Goal: Task Accomplishment & Management: Manage account settings

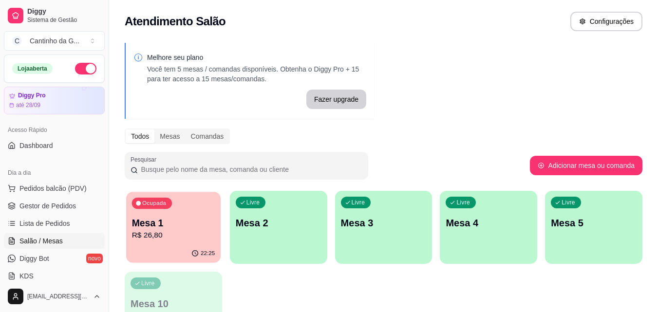
click at [190, 234] on p "R$ 26,80" at bounding box center [173, 235] width 83 height 11
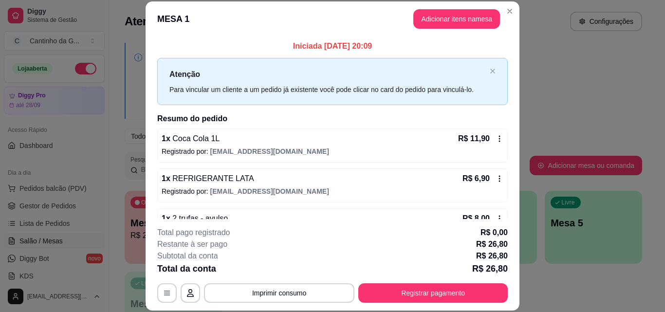
scroll to position [27, 0]
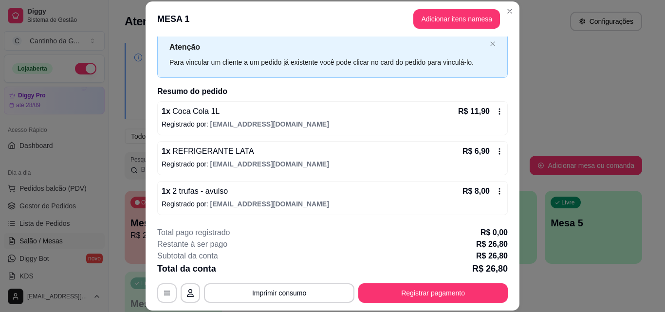
click at [496, 193] on icon at bounding box center [500, 192] width 8 height 8
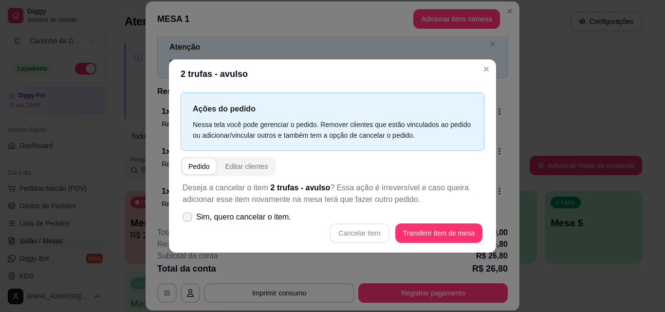
click at [185, 216] on icon at bounding box center [188, 217] width 8 height 6
click at [185, 219] on input "Sim, quero cancelar o item." at bounding box center [185, 222] width 6 height 6
checkbox input "true"
click at [367, 236] on button "Cancelar item" at bounding box center [359, 233] width 59 height 19
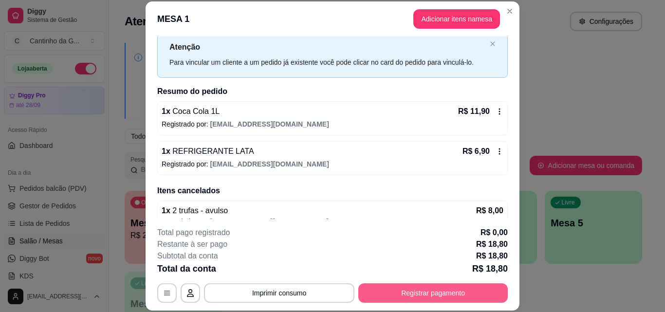
click at [424, 296] on button "Registrar pagamento" at bounding box center [434, 293] width 150 height 19
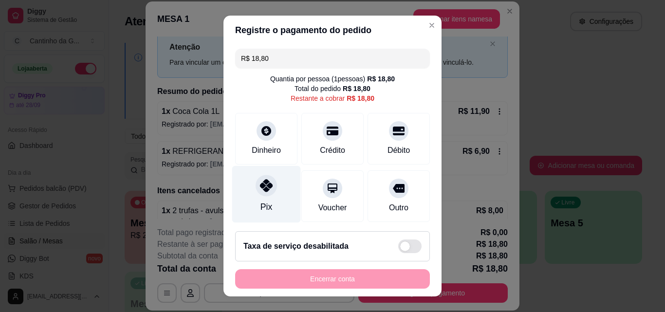
click at [254, 203] on div "Pix" at bounding box center [266, 194] width 69 height 57
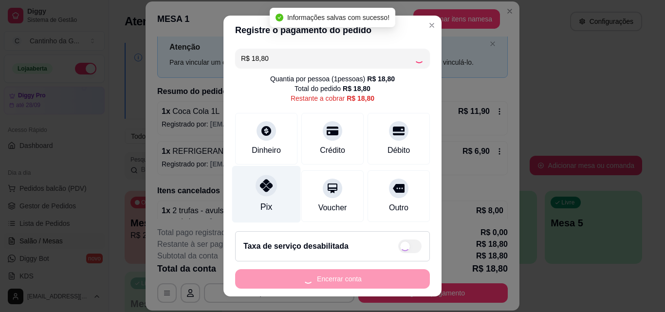
type input "R$ 0,00"
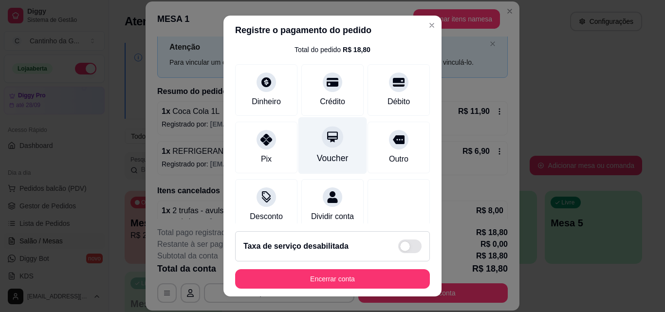
scroll to position [113, 0]
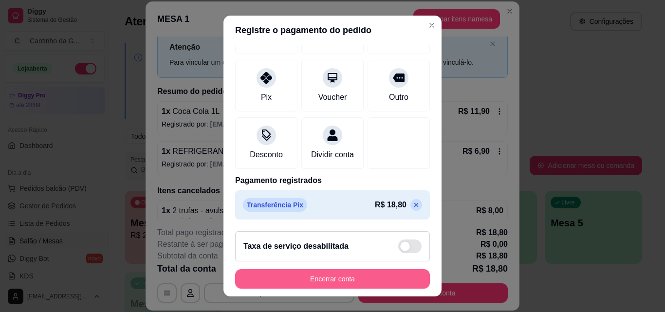
click at [322, 277] on button "Encerrar conta" at bounding box center [332, 278] width 195 height 19
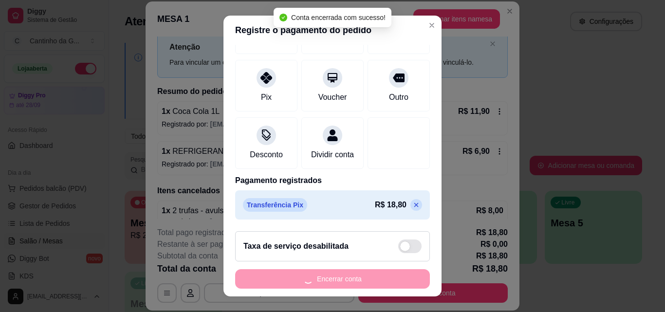
scroll to position [0, 0]
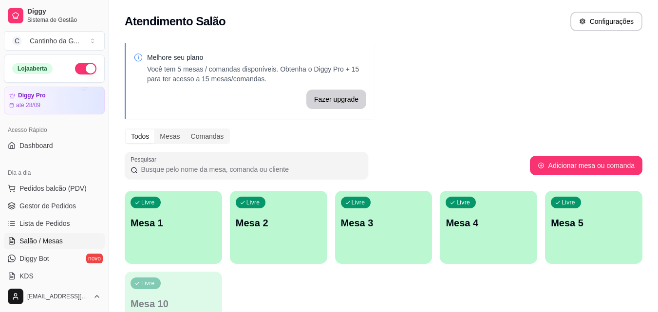
click at [164, 227] on p "Mesa 1" at bounding box center [174, 223] width 86 height 14
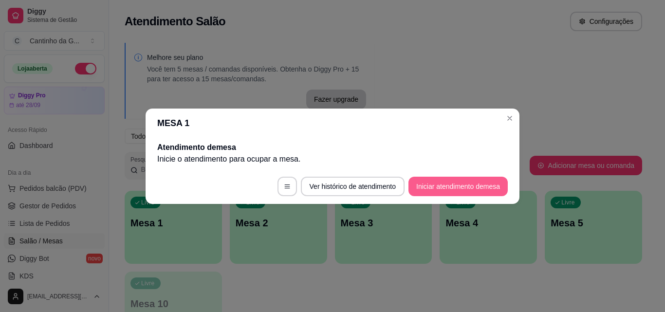
click at [436, 186] on button "Iniciar atendimento de mesa" at bounding box center [458, 186] width 99 height 19
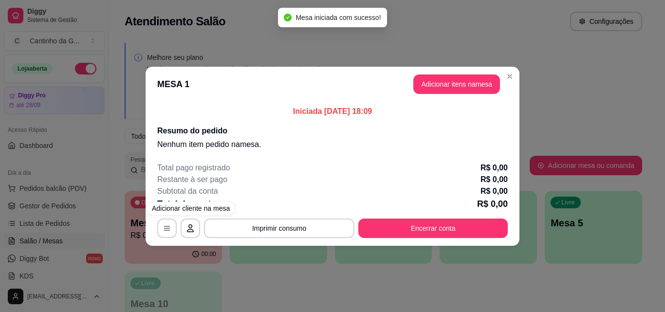
click at [452, 76] on button "Adicionar itens na mesa" at bounding box center [457, 84] width 87 height 19
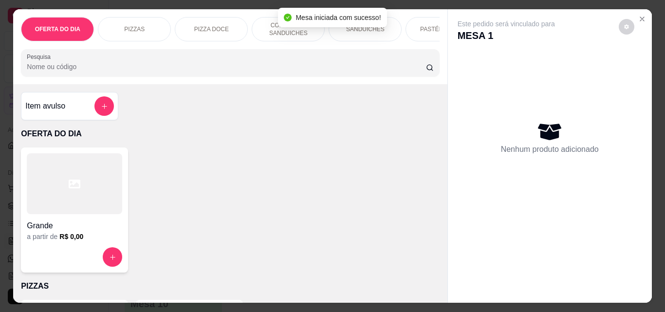
click at [269, 22] on p "COMBOS DE SANDUICHES" at bounding box center [288, 29] width 57 height 16
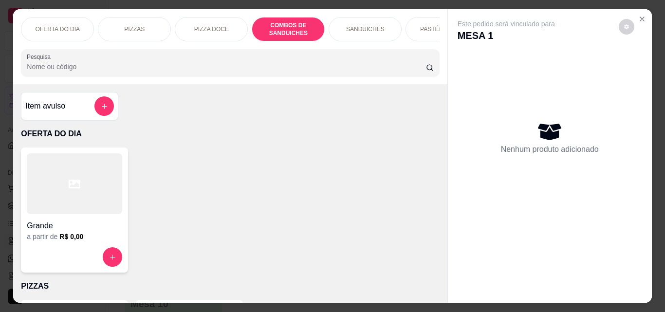
click at [282, 21] on p "COMBOS DE SANDUICHES" at bounding box center [288, 29] width 57 height 16
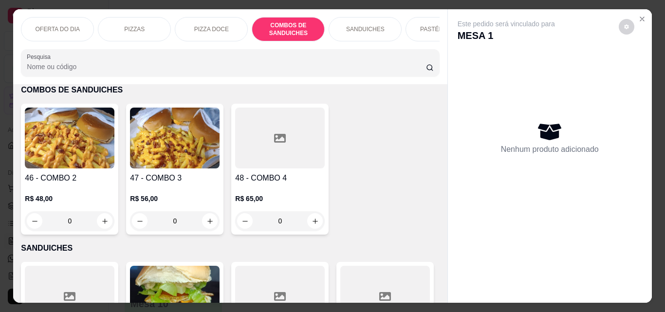
scroll to position [25, 0]
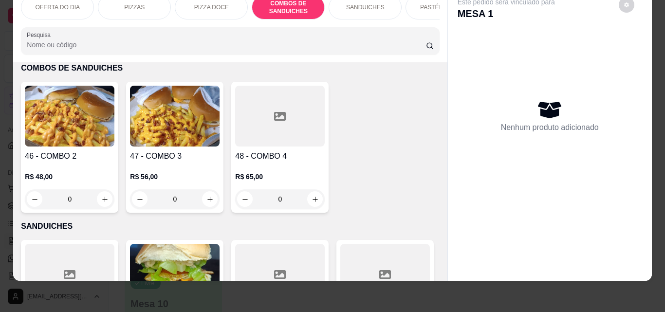
click at [312, 198] on div "0" at bounding box center [280, 199] width 90 height 19
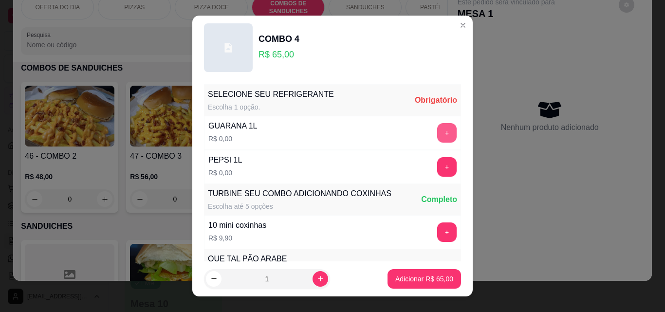
click at [437, 134] on button "+" at bounding box center [446, 132] width 19 height 19
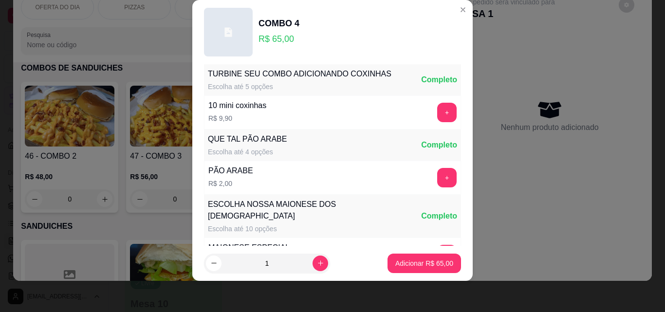
scroll to position [191, 0]
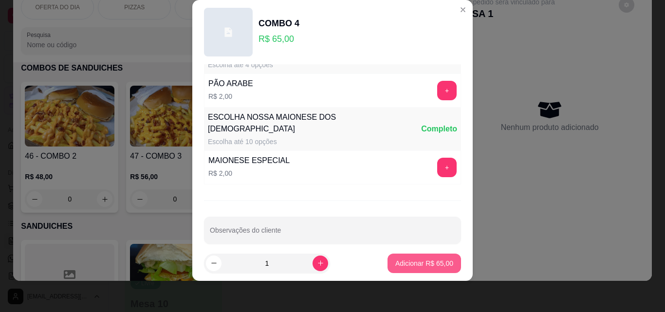
click at [412, 266] on p "Adicionar R$ 65,00" at bounding box center [425, 264] width 58 height 10
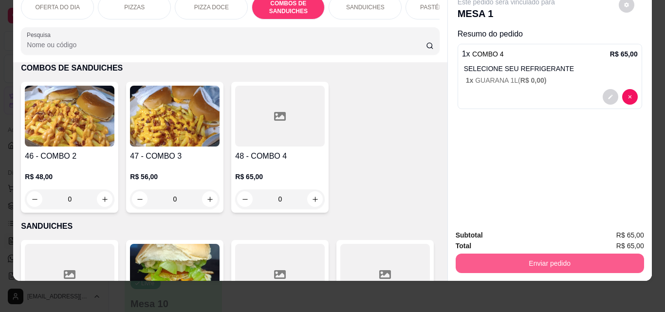
click at [530, 254] on button "Enviar pedido" at bounding box center [550, 263] width 189 height 19
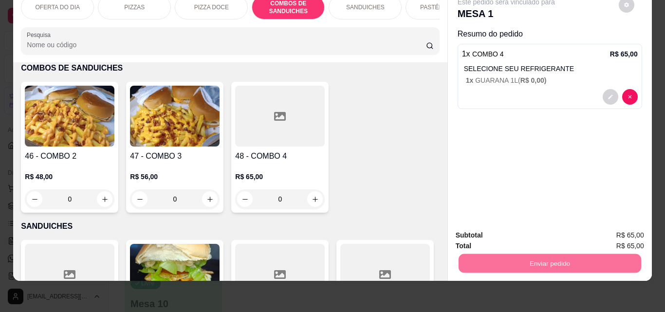
click at [525, 232] on button "Não registrar e enviar pedido" at bounding box center [518, 232] width 98 height 18
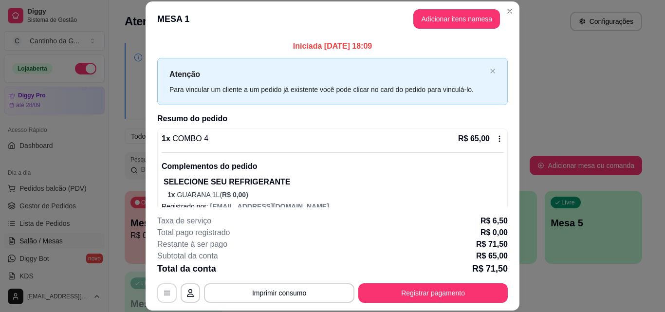
click at [166, 295] on icon "button" at bounding box center [167, 293] width 8 height 8
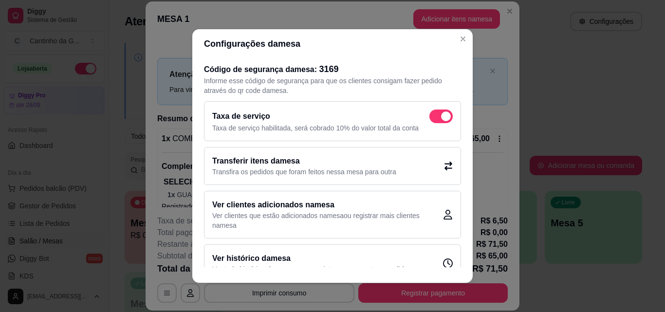
click at [430, 119] on span at bounding box center [441, 117] width 23 height 14
click at [430, 119] on input "checkbox" at bounding box center [432, 121] width 6 height 6
checkbox input "false"
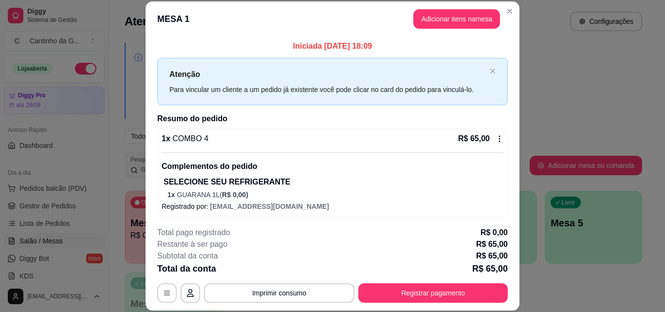
scroll to position [2, 0]
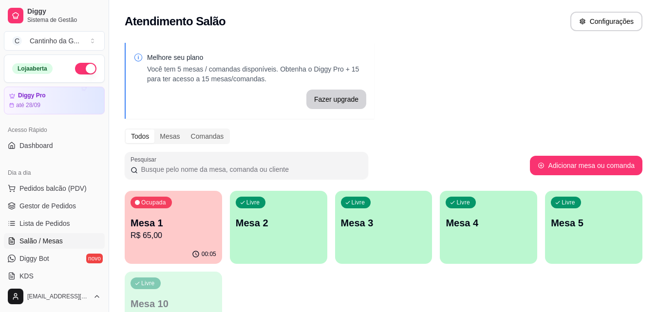
click at [296, 238] on div "Livre Mesa 2" at bounding box center [278, 221] width 97 height 61
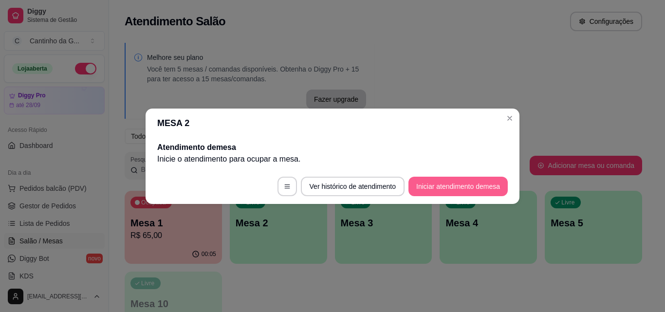
click at [493, 190] on button "Iniciar atendimento de mesa" at bounding box center [458, 186] width 99 height 19
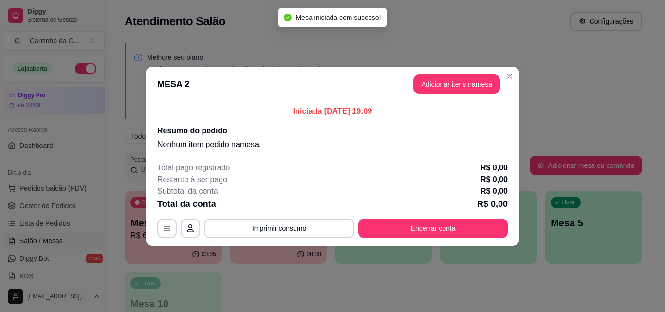
click at [474, 85] on button "Adicionar itens na mesa" at bounding box center [457, 84] width 87 height 19
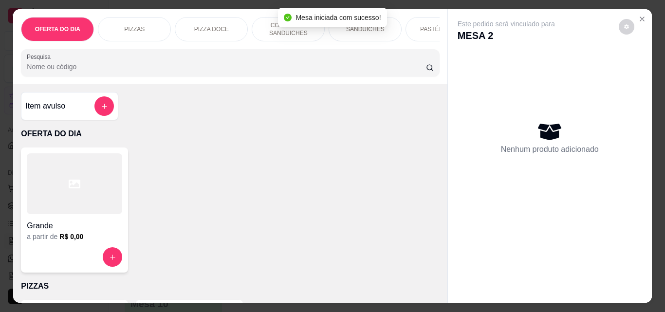
scroll to position [195, 0]
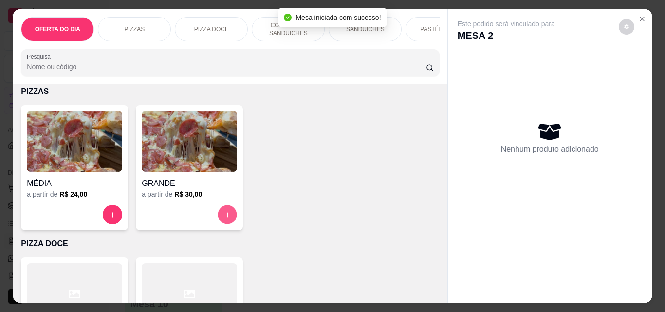
click at [227, 218] on icon "increase-product-quantity" at bounding box center [227, 214] width 7 height 7
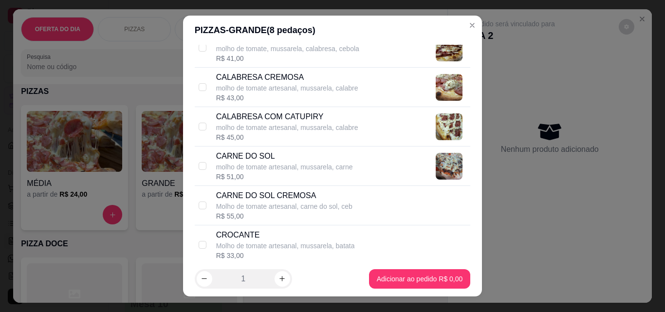
scroll to position [487, 0]
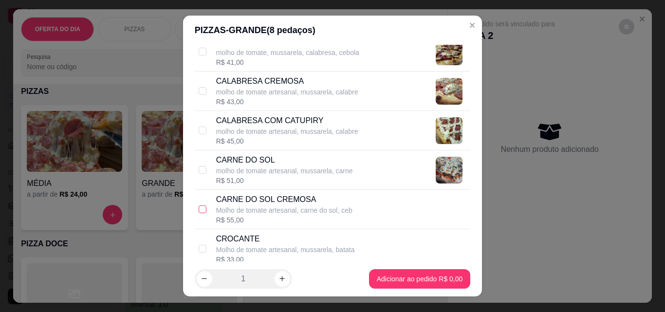
click at [202, 209] on input "checkbox" at bounding box center [203, 210] width 8 height 8
checkbox input "true"
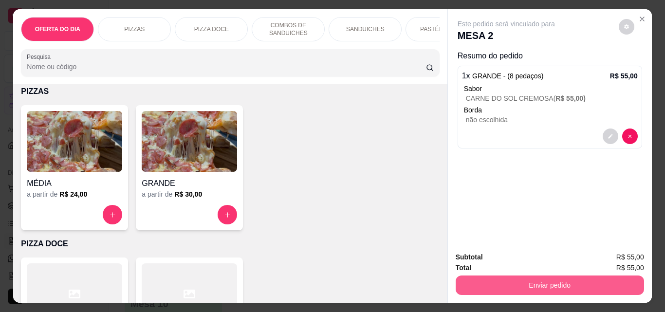
click at [531, 281] on button "Enviar pedido" at bounding box center [550, 285] width 189 height 19
click at [530, 261] on button "Não registrar e enviar pedido" at bounding box center [517, 257] width 101 height 19
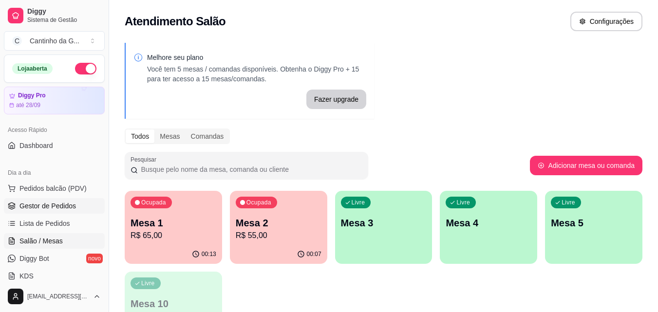
click at [76, 203] on link "Gestor de Pedidos" at bounding box center [54, 206] width 101 height 16
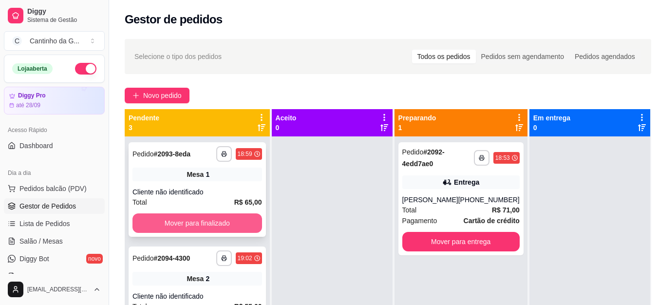
click at [237, 215] on button "Mover para finalizado" at bounding box center [198, 222] width 130 height 19
click at [240, 222] on button "Mover para finalizado" at bounding box center [197, 223] width 126 height 19
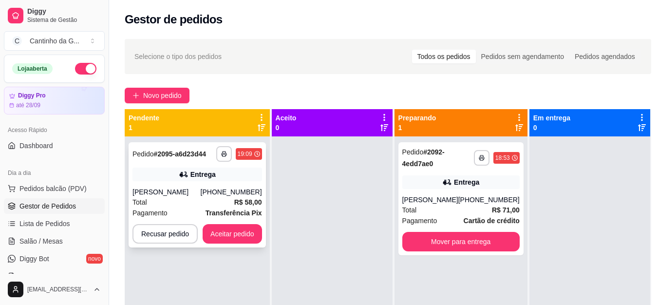
click at [238, 221] on div "**********" at bounding box center [197, 194] width 137 height 105
click at [251, 228] on button "Aceitar pedido" at bounding box center [232, 234] width 57 height 19
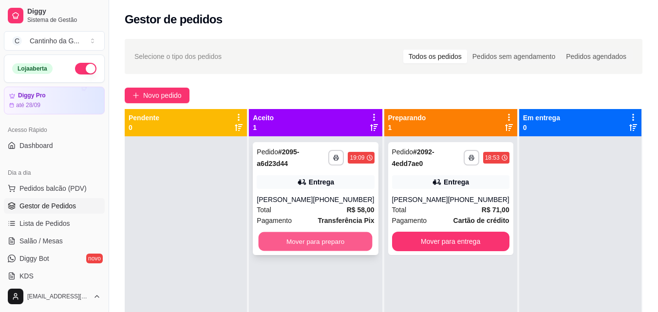
click at [348, 247] on button "Mover para preparo" at bounding box center [316, 241] width 114 height 19
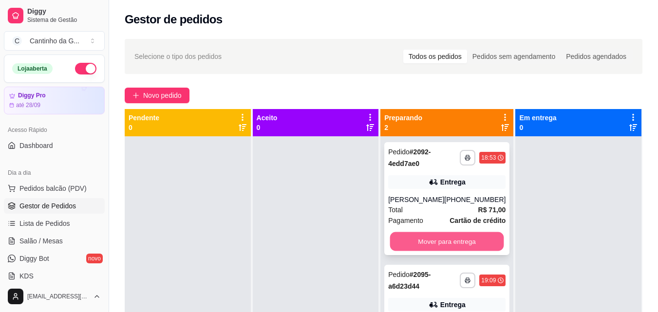
click at [443, 245] on button "Mover para entrega" at bounding box center [447, 241] width 114 height 19
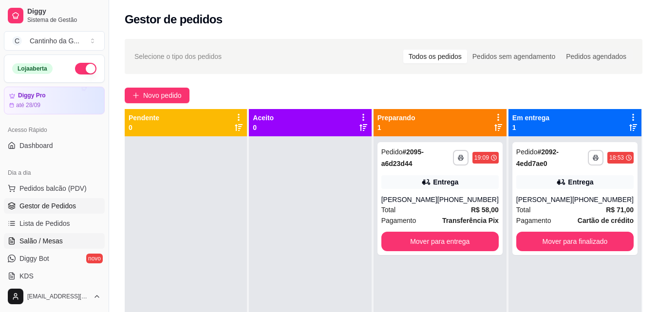
click at [70, 246] on link "Salão / Mesas" at bounding box center [54, 241] width 101 height 16
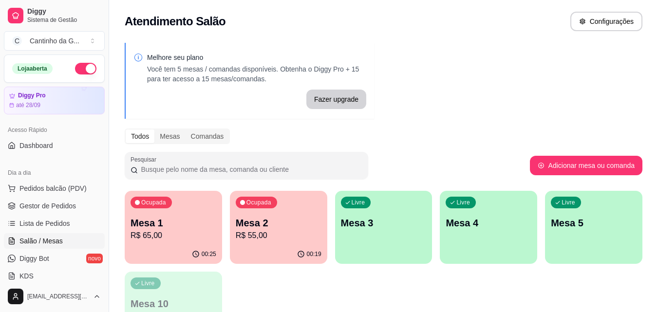
click at [183, 244] on div "Ocupada Mesa 1 R$ 65,00" at bounding box center [173, 218] width 97 height 54
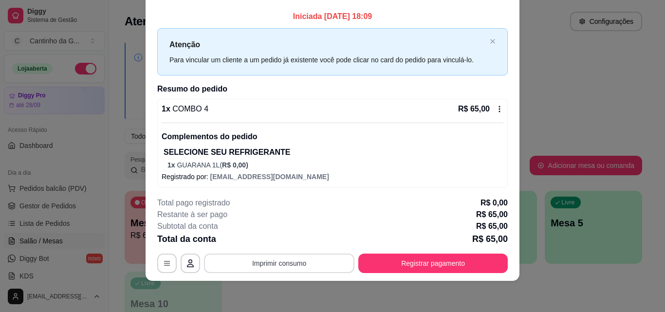
click at [308, 263] on button "Imprimir consumo" at bounding box center [279, 263] width 151 height 19
click at [288, 232] on div "Escolha a impressora IMPRESSORA" at bounding box center [279, 233] width 80 height 33
click at [288, 236] on button "IMPRESSORA" at bounding box center [279, 240] width 68 height 15
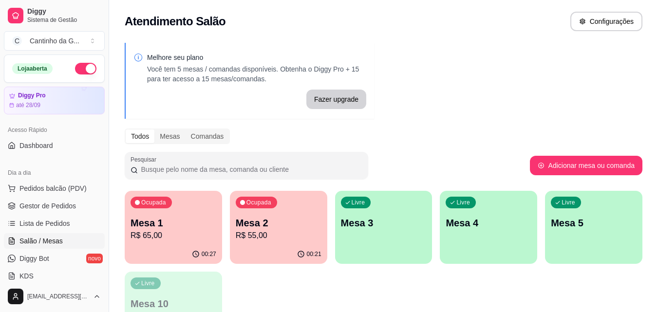
click at [287, 230] on p "R$ 55,00" at bounding box center [279, 236] width 86 height 12
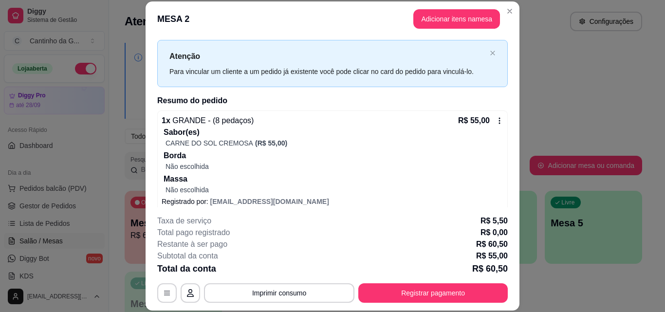
scroll to position [27, 0]
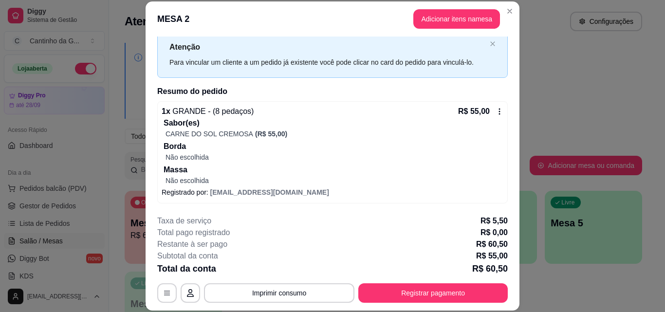
click at [433, 14] on button "Adicionar itens na mesa" at bounding box center [457, 18] width 87 height 19
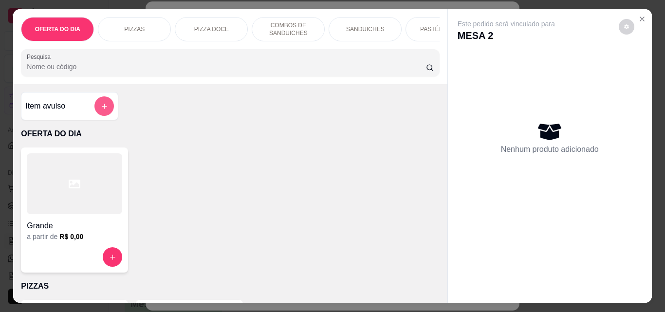
click at [102, 108] on icon "add-separate-item" at bounding box center [104, 106] width 7 height 7
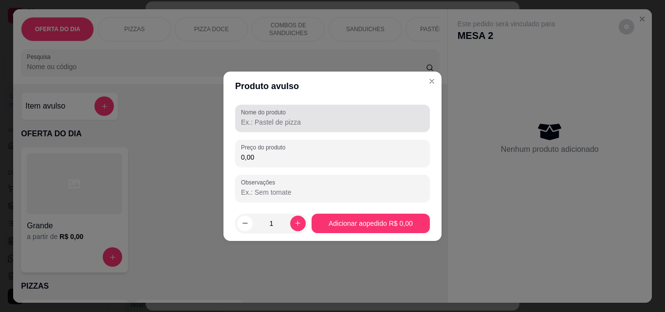
click at [248, 123] on input "Nome do produto" at bounding box center [332, 122] width 183 height 10
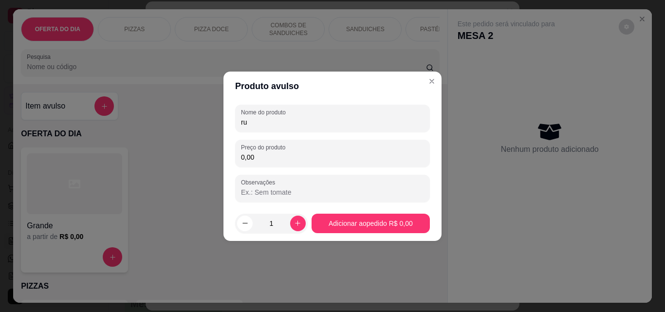
type input "r"
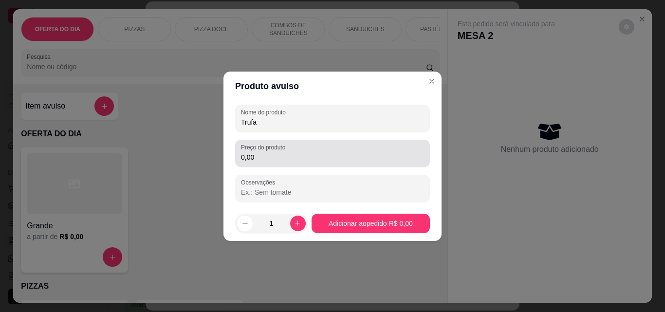
type input "Trufa"
click at [341, 162] on div "0,00" at bounding box center [332, 153] width 183 height 19
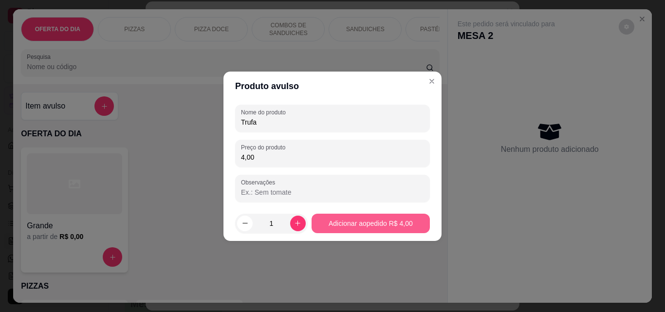
type input "4,00"
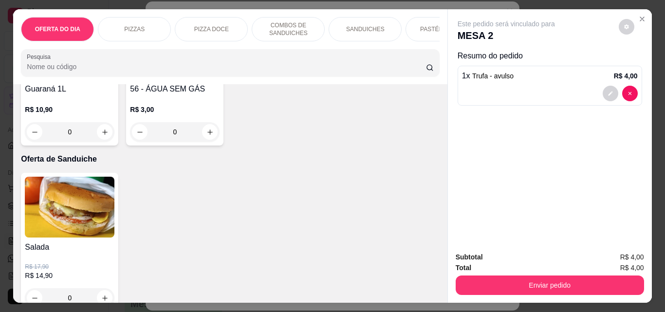
scroll to position [2582, 0]
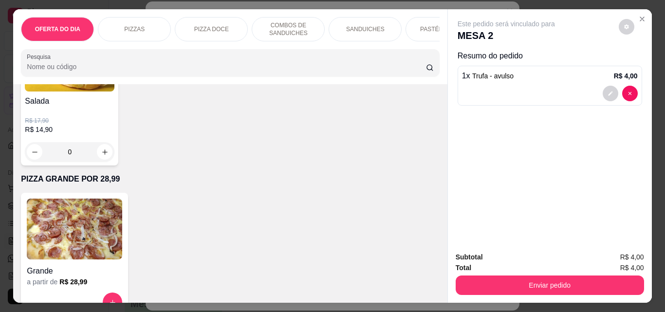
type input "1"
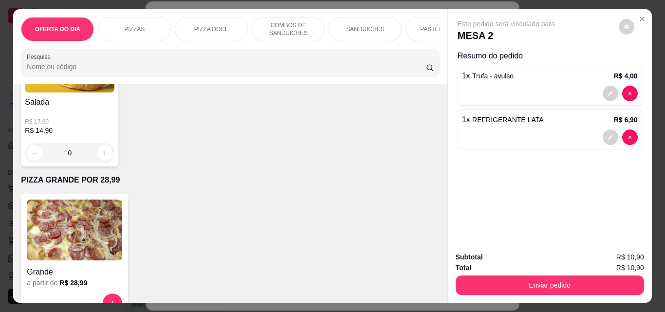
scroll to position [2582, 0]
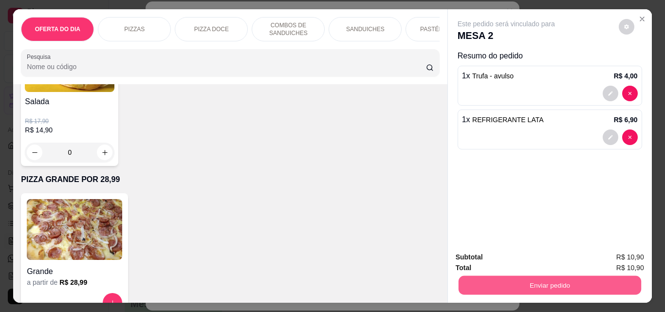
click at [513, 286] on button "Enviar pedido" at bounding box center [549, 285] width 183 height 19
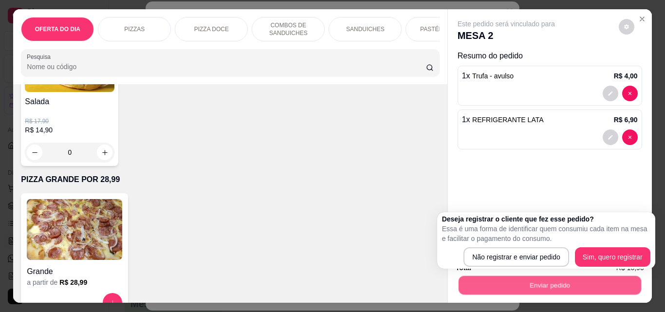
click at [513, 276] on button "Enviar pedido" at bounding box center [549, 285] width 183 height 19
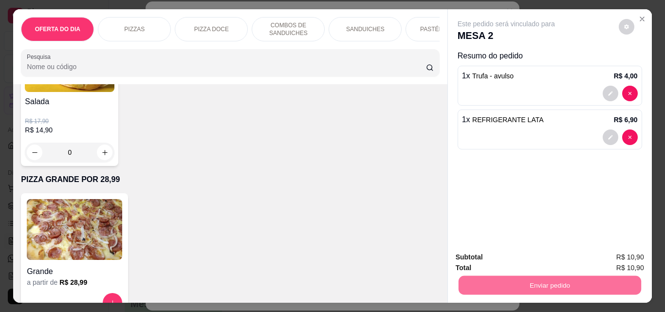
click at [513, 257] on button "Não registrar e enviar pedido" at bounding box center [517, 257] width 101 height 19
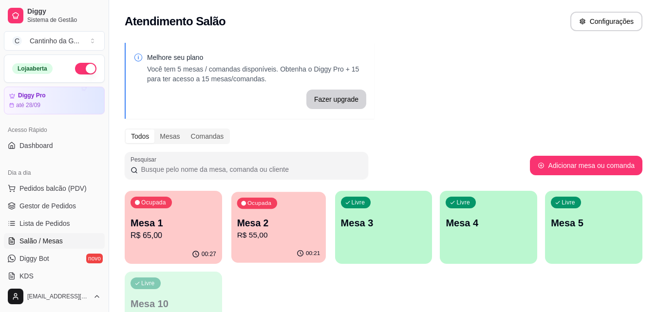
click at [259, 247] on div "00:21" at bounding box center [278, 254] width 95 height 19
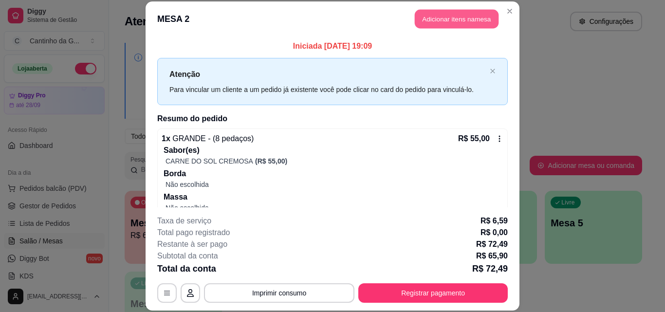
click at [439, 23] on button "Adicionar itens na mesa" at bounding box center [457, 19] width 84 height 19
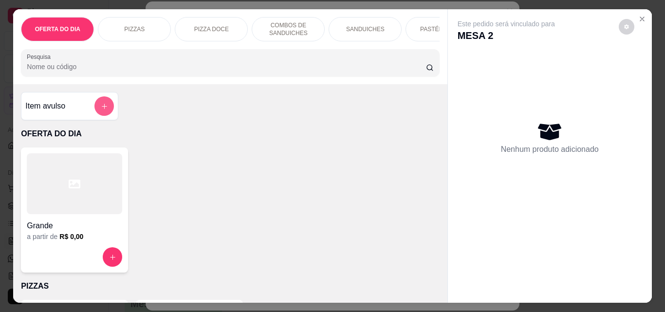
click at [102, 110] on icon "add-separate-item" at bounding box center [104, 106] width 7 height 7
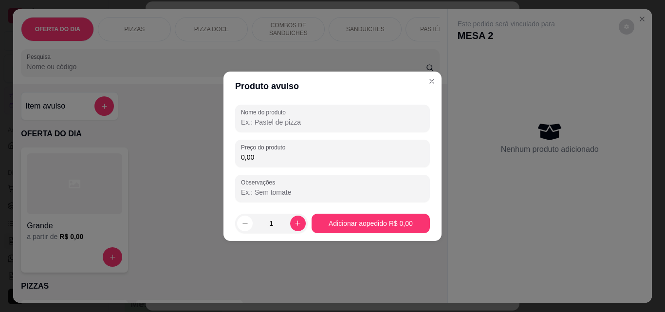
click at [263, 123] on input "Nome do produto" at bounding box center [332, 122] width 183 height 10
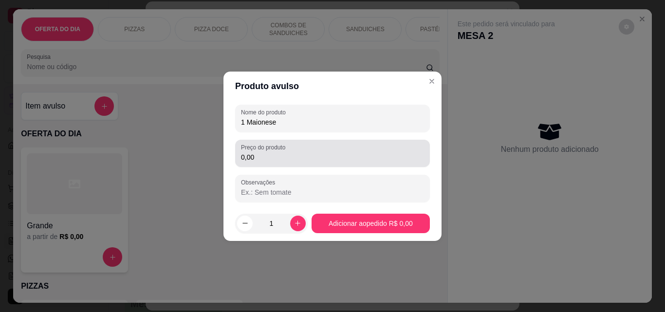
type input "1 Maionese"
click at [289, 155] on input "0,00" at bounding box center [332, 157] width 183 height 10
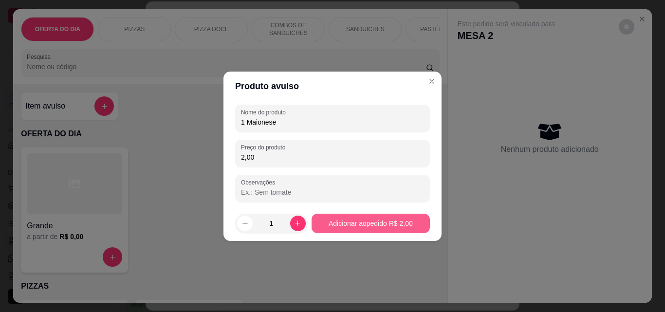
type input "2,00"
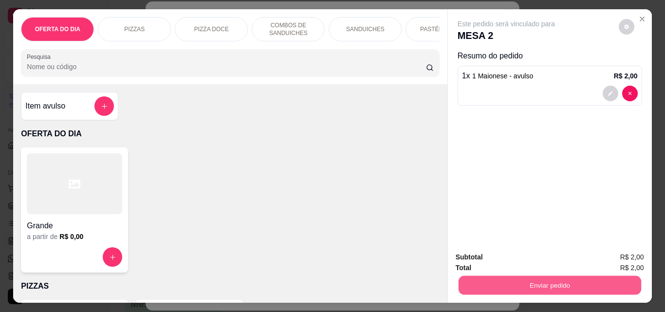
click at [520, 280] on button "Enviar pedido" at bounding box center [549, 285] width 183 height 19
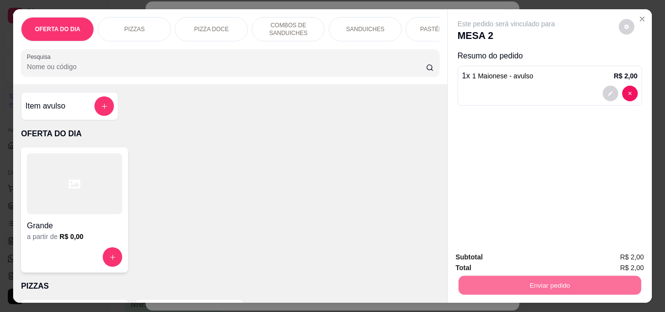
click at [523, 257] on button "Não registrar e enviar pedido" at bounding box center [517, 257] width 101 height 19
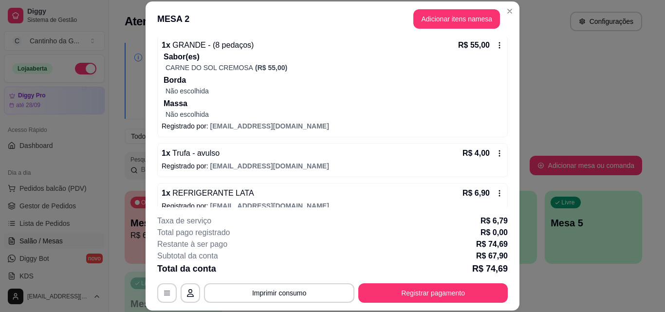
scroll to position [147, 0]
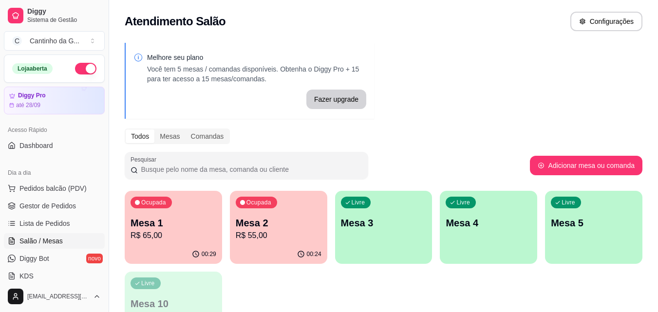
click at [194, 239] on p "R$ 65,00" at bounding box center [174, 236] width 86 height 12
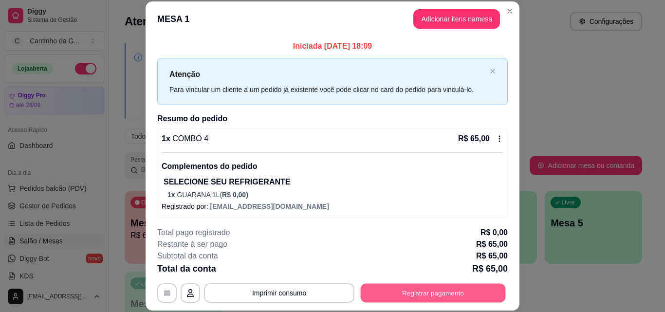
click at [450, 296] on button "Registrar pagamento" at bounding box center [433, 293] width 145 height 19
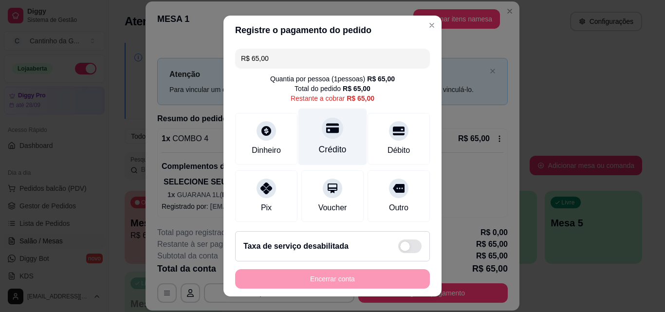
click at [331, 141] on div "Crédito" at bounding box center [333, 137] width 69 height 57
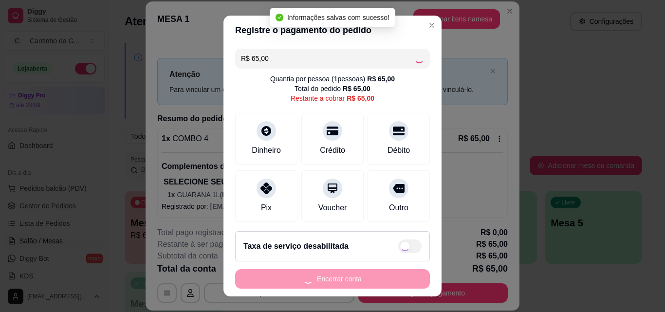
type input "R$ 0,00"
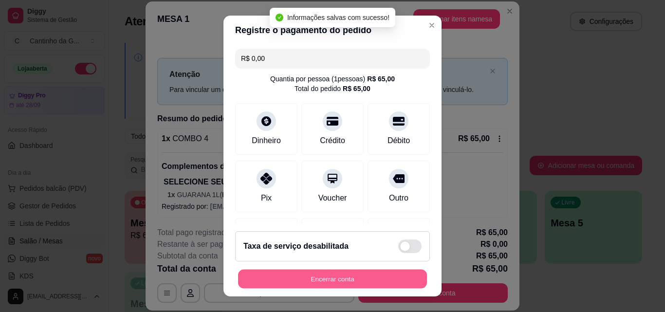
click at [344, 279] on button "Encerrar conta" at bounding box center [332, 279] width 189 height 19
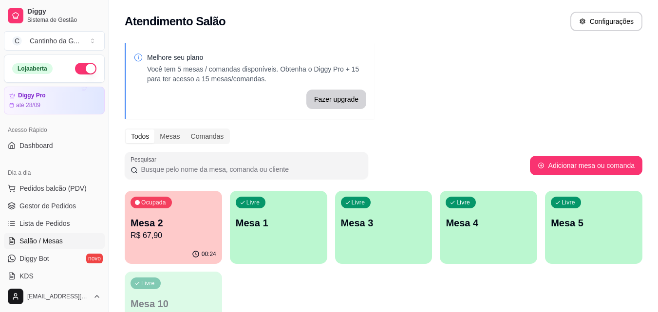
click at [199, 229] on div "Mesa 2 R$ 67,90" at bounding box center [174, 228] width 86 height 25
click at [71, 207] on span "Gestor de Pedidos" at bounding box center [47, 206] width 57 height 10
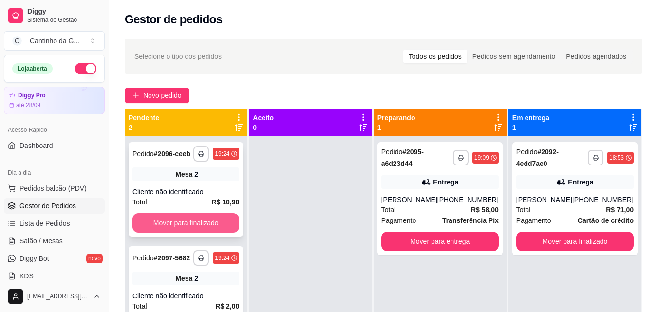
click at [219, 226] on button "Mover para finalizado" at bounding box center [186, 222] width 107 height 19
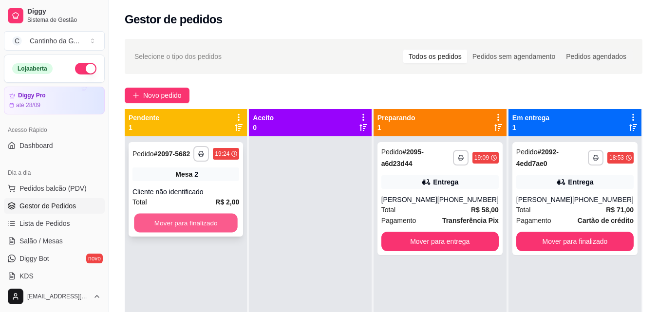
click at [231, 223] on button "Mover para finalizado" at bounding box center [186, 223] width 104 height 19
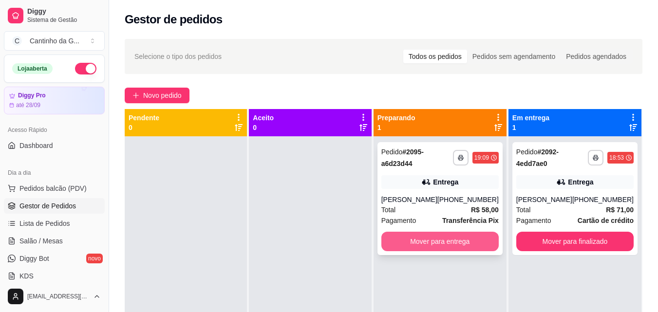
click at [456, 242] on button "Mover para entrega" at bounding box center [439, 241] width 117 height 19
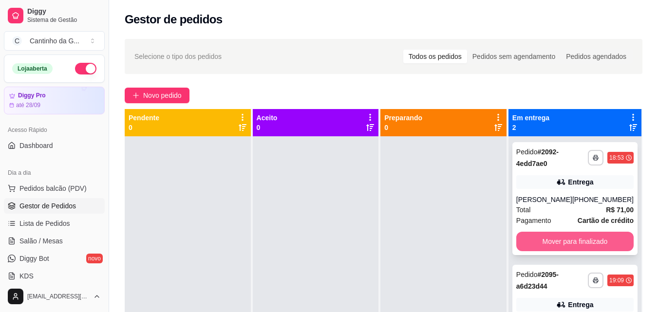
click at [599, 240] on button "Mover para finalizado" at bounding box center [574, 241] width 117 height 19
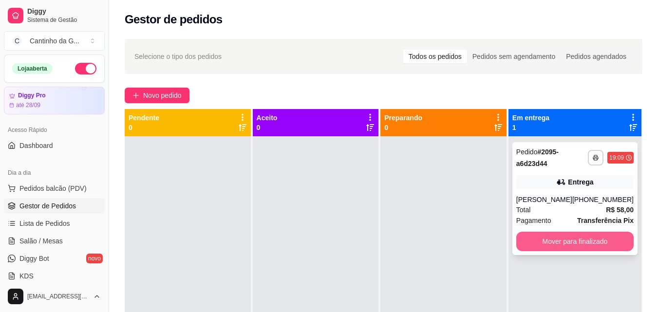
click at [581, 242] on button "Mover para finalizado" at bounding box center [574, 241] width 117 height 19
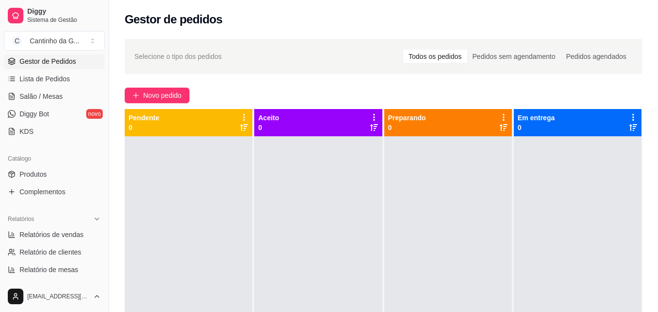
scroll to position [146, 0]
click at [71, 232] on span "Relatórios de vendas" at bounding box center [51, 233] width 64 height 10
select select "ALL"
select select "0"
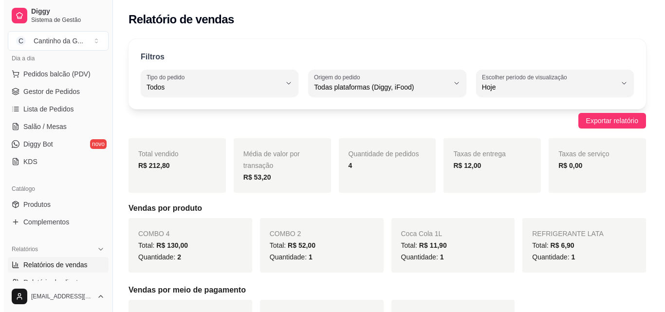
scroll to position [97, 0]
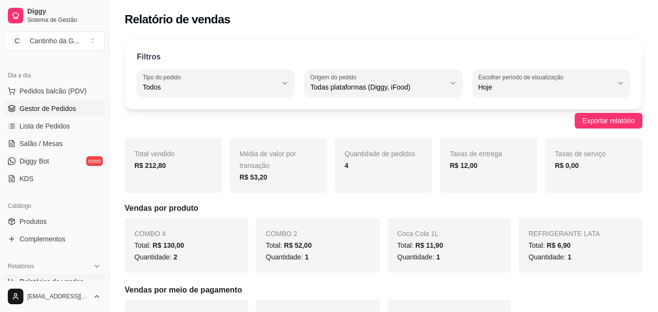
click at [77, 107] on link "Gestor de Pedidos" at bounding box center [54, 109] width 101 height 16
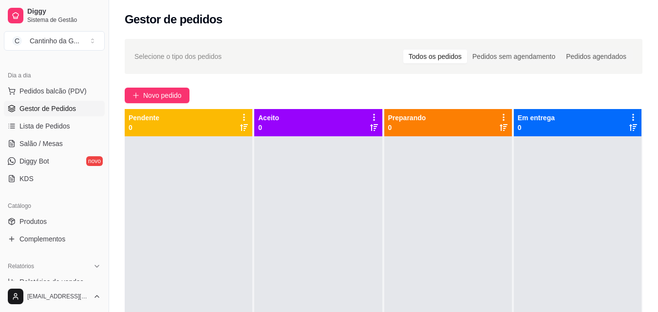
click at [301, 91] on div "Novo pedido" at bounding box center [384, 96] width 518 height 16
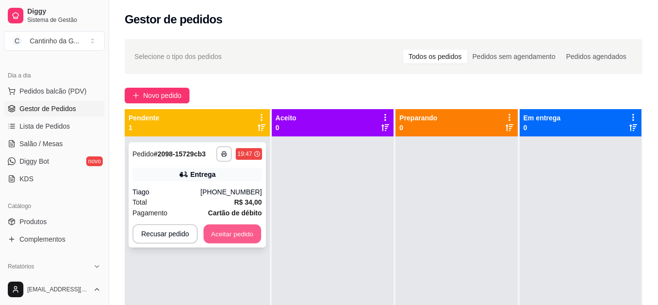
click at [227, 236] on button "Aceitar pedido" at bounding box center [232, 234] width 57 height 19
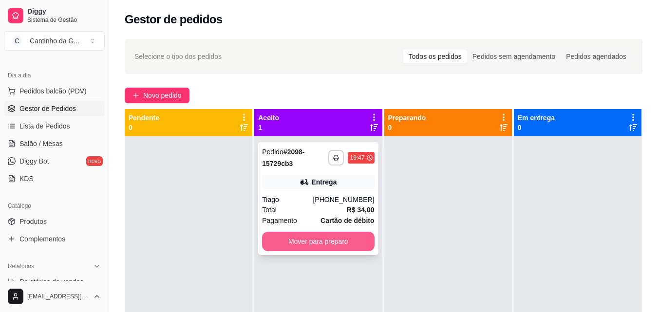
click at [348, 244] on button "Mover para preparo" at bounding box center [318, 241] width 112 height 19
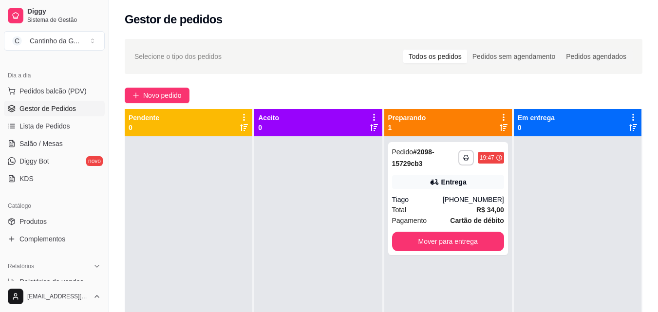
click at [497, 91] on div "Novo pedido" at bounding box center [384, 96] width 518 height 16
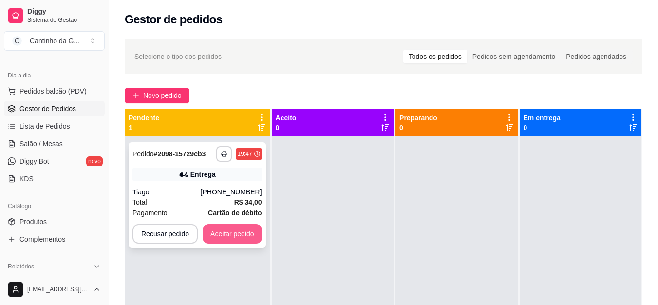
click at [235, 233] on button "Aceitar pedido" at bounding box center [232, 233] width 59 height 19
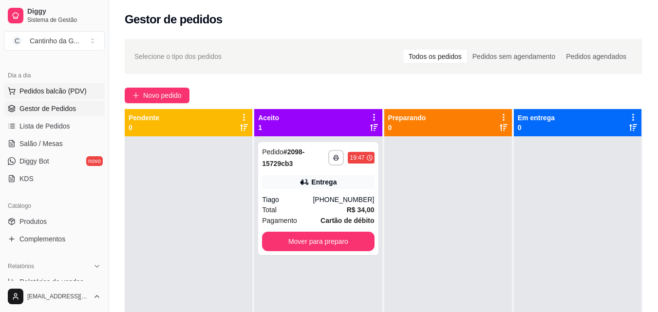
click at [78, 90] on span "Pedidos balcão (PDV)" at bounding box center [52, 91] width 67 height 10
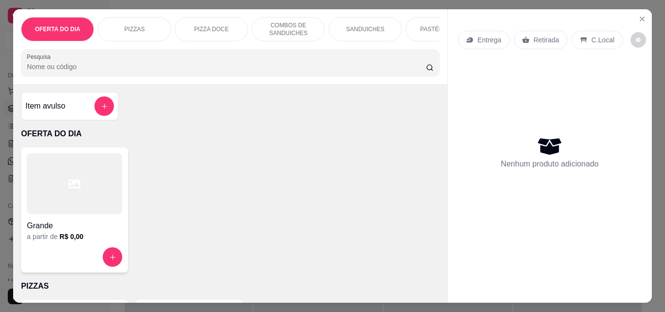
click at [478, 36] on p "Entrega" at bounding box center [490, 40] width 24 height 10
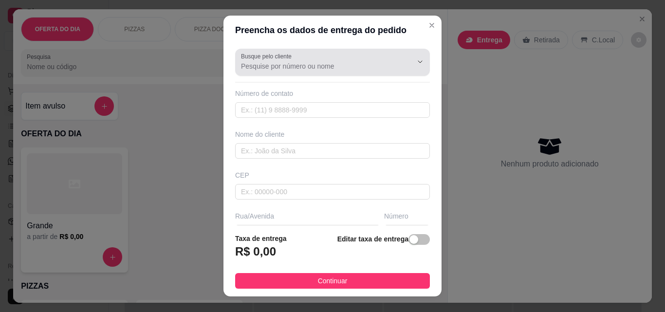
click at [331, 70] on input "Busque pelo cliente" at bounding box center [319, 66] width 156 height 10
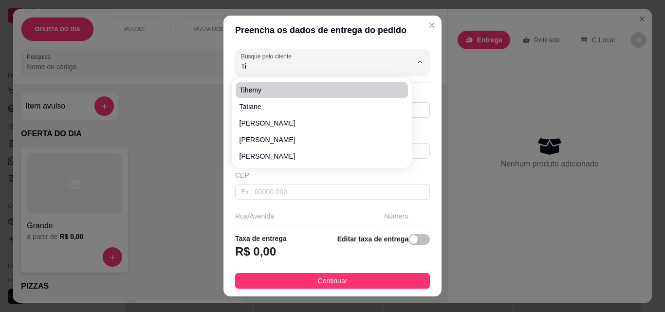
click at [329, 93] on span "Tihemy" at bounding box center [317, 90] width 155 height 10
type input "Tihemy"
type input "85988963354"
type input "Tihemy"
type input "Rua [PERSON_NAME]"
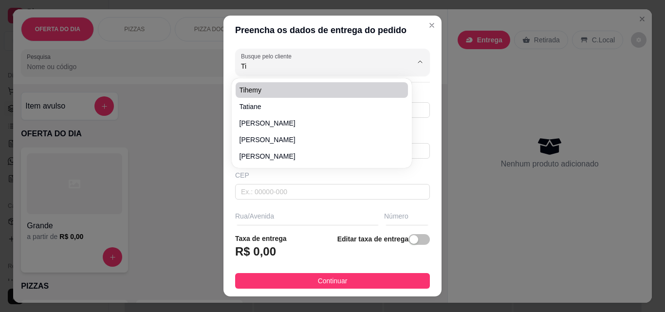
type input "256"
type input "Eusébio"
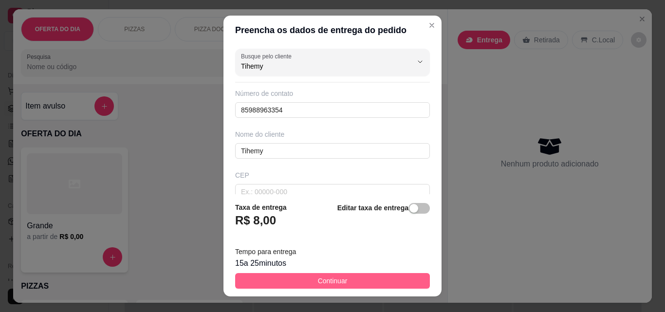
click at [366, 284] on button "Continuar" at bounding box center [332, 281] width 195 height 16
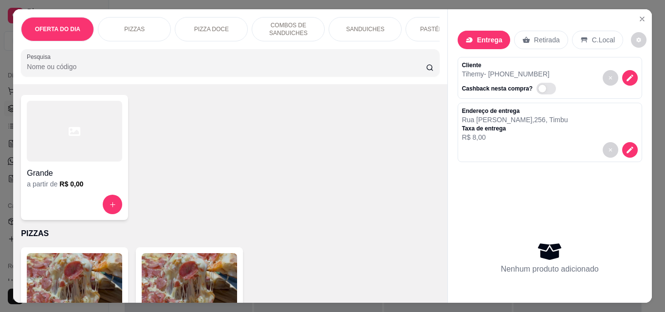
scroll to position [146, 0]
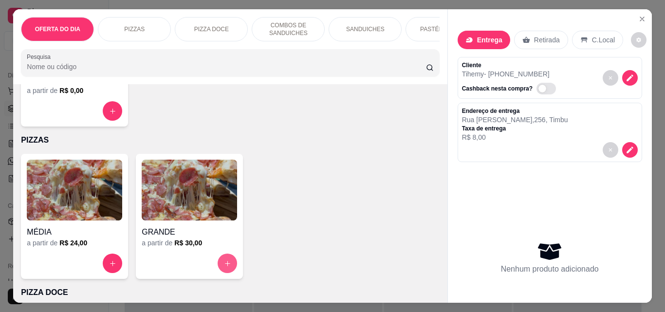
click at [224, 265] on icon "increase-product-quantity" at bounding box center [227, 263] width 7 height 7
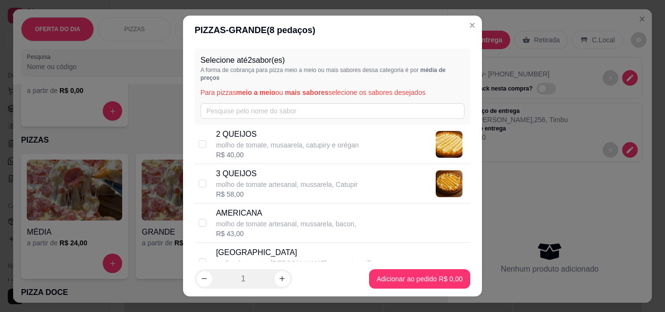
scroll to position [97, 0]
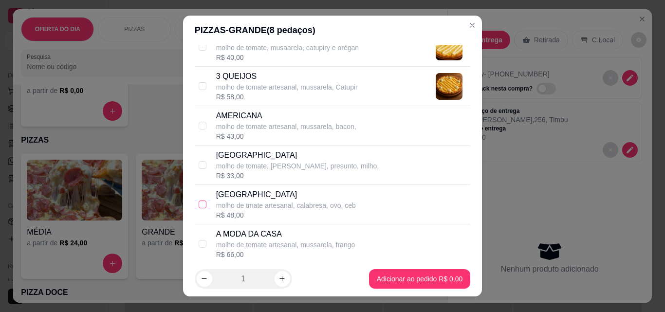
click at [201, 206] on input "checkbox" at bounding box center [203, 205] width 8 height 8
checkbox input "true"
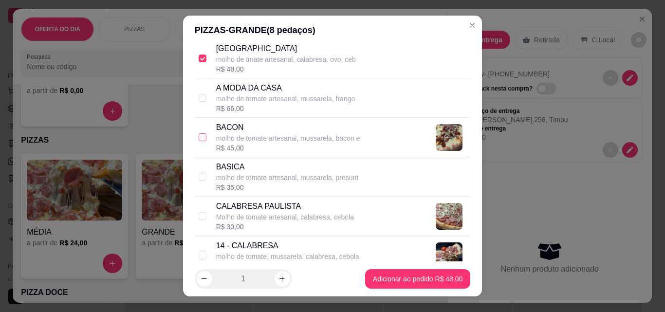
click at [199, 140] on input "checkbox" at bounding box center [203, 137] width 8 height 8
checkbox input "true"
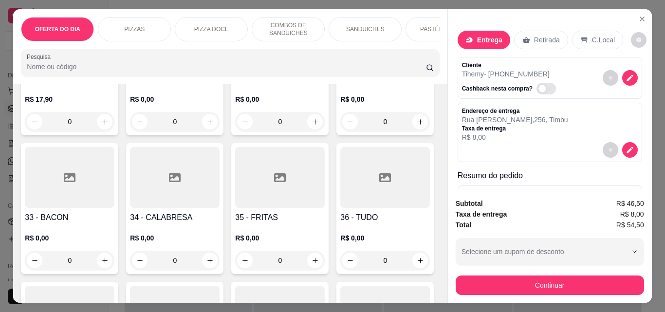
scroll to position [779, 0]
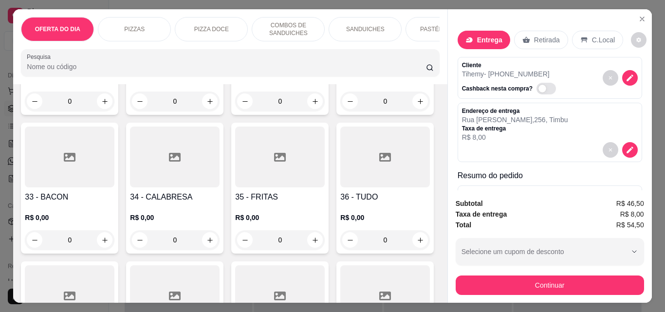
click at [114, 244] on div "0" at bounding box center [70, 239] width 90 height 19
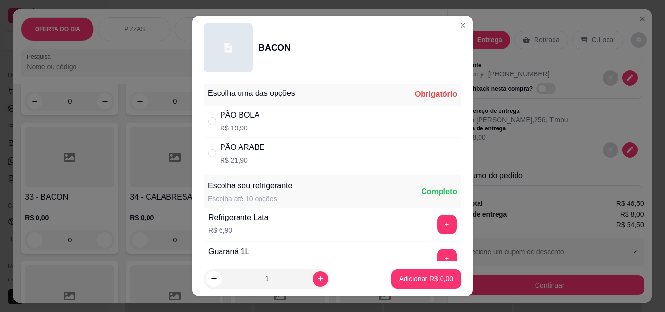
click at [223, 122] on div "PÃO BOLA R$ 19,90" at bounding box center [239, 121] width 39 height 23
radio input "true"
click at [425, 287] on button "Adicionar R$ 19,90" at bounding box center [425, 278] width 74 height 19
type input "1"
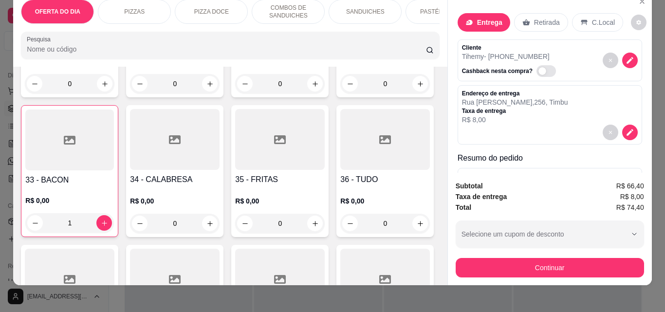
scroll to position [25, 0]
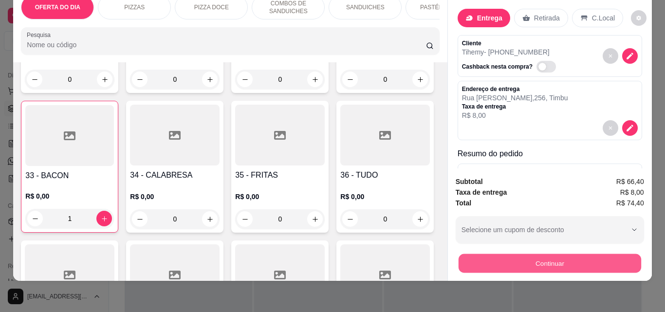
click at [574, 259] on button "Continuar" at bounding box center [549, 263] width 183 height 19
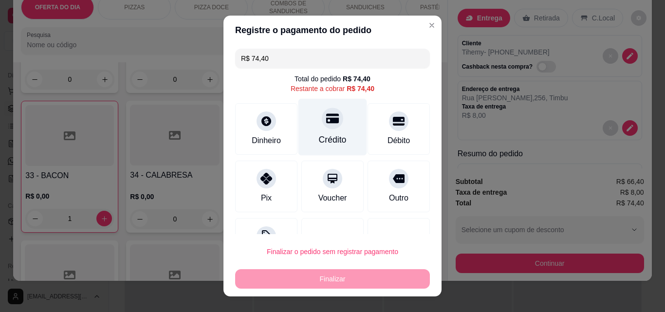
click at [329, 139] on div "Crédito" at bounding box center [333, 139] width 28 height 13
type input "R$ 0,00"
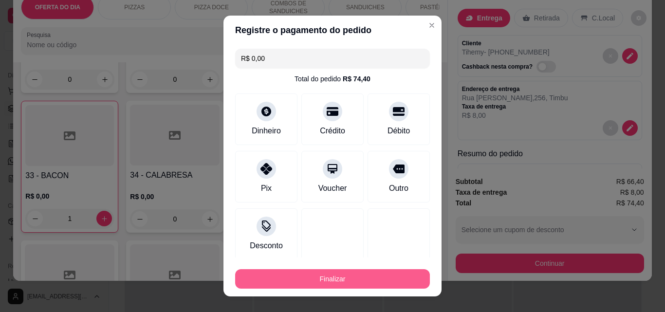
click at [359, 285] on button "Finalizar" at bounding box center [332, 278] width 195 height 19
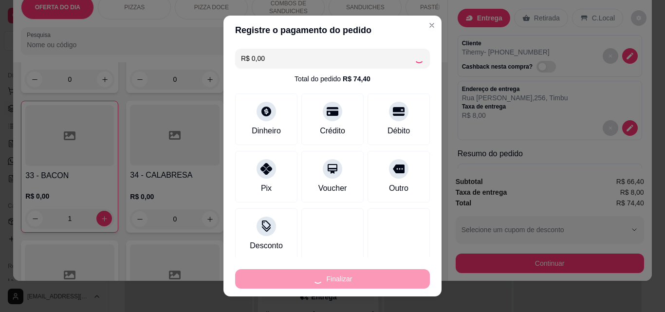
type input "0"
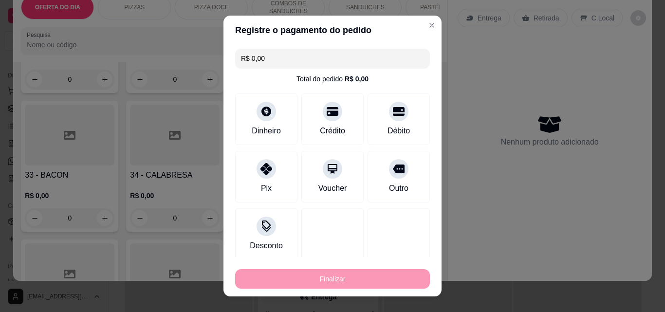
type input "-R$ 74,40"
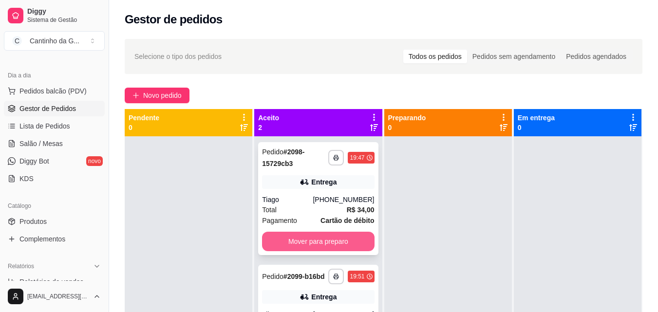
click at [364, 244] on button "Mover para preparo" at bounding box center [318, 241] width 112 height 19
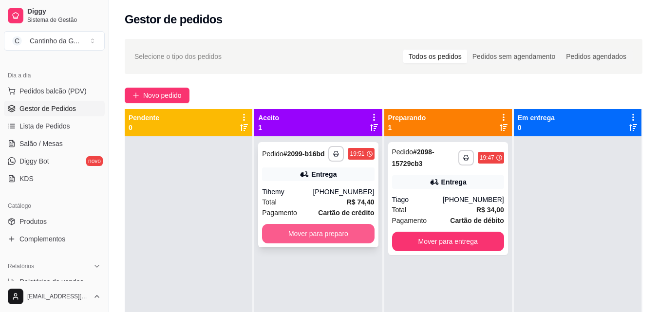
click at [347, 237] on button "Mover para preparo" at bounding box center [318, 233] width 112 height 19
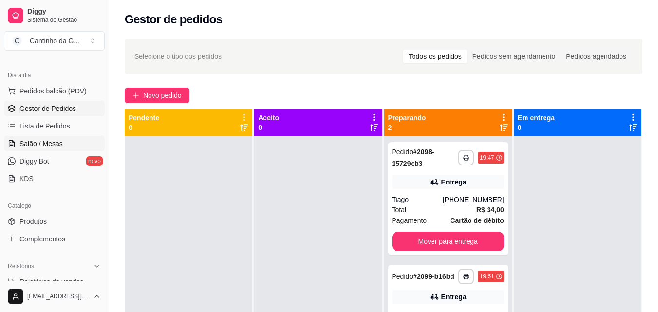
click at [57, 144] on span "Salão / Mesas" at bounding box center [40, 144] width 43 height 10
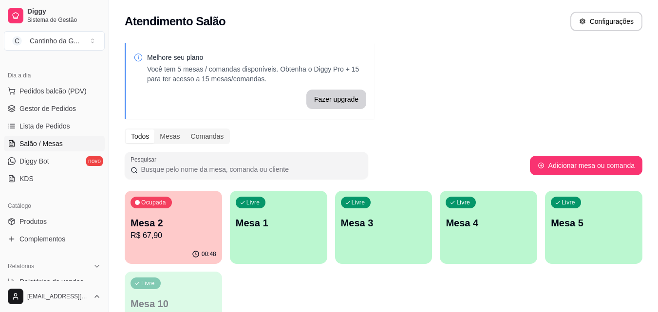
click at [287, 221] on p "Mesa 1" at bounding box center [279, 223] width 86 height 14
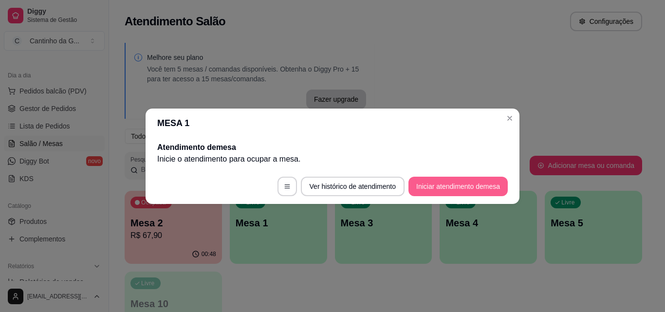
click at [455, 184] on button "Iniciar atendimento de mesa" at bounding box center [458, 186] width 99 height 19
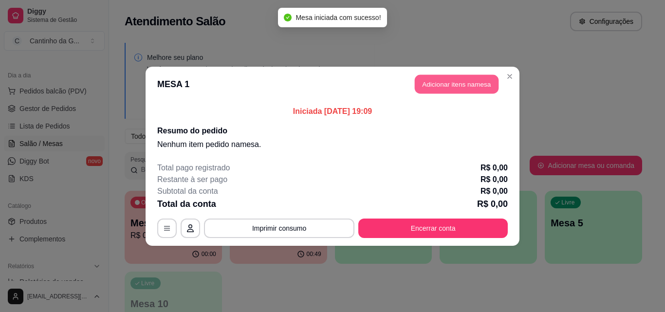
click at [465, 90] on button "Adicionar itens na mesa" at bounding box center [457, 84] width 84 height 19
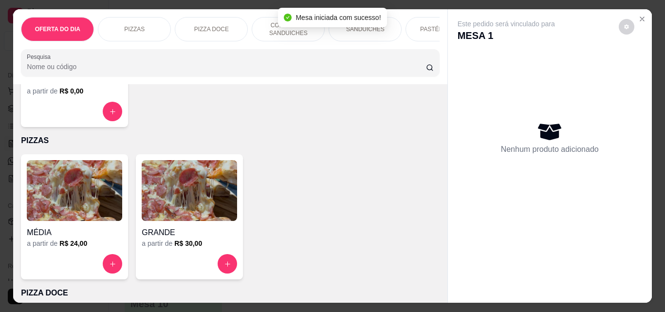
scroll to position [146, 0]
click at [227, 266] on icon "increase-product-quantity" at bounding box center [227, 263] width 7 height 7
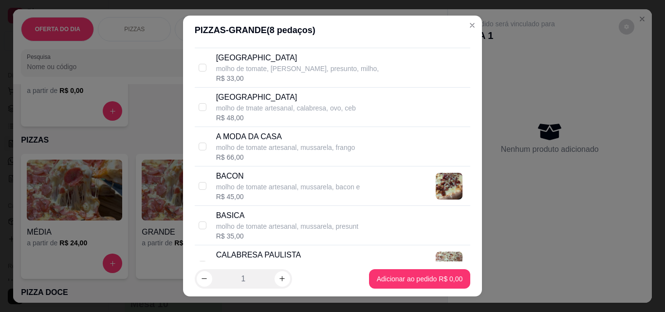
scroll to position [244, 0]
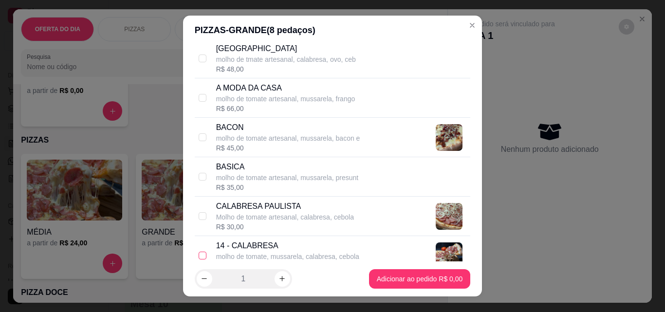
click at [201, 257] on input "checkbox" at bounding box center [203, 256] width 8 height 8
checkbox input "true"
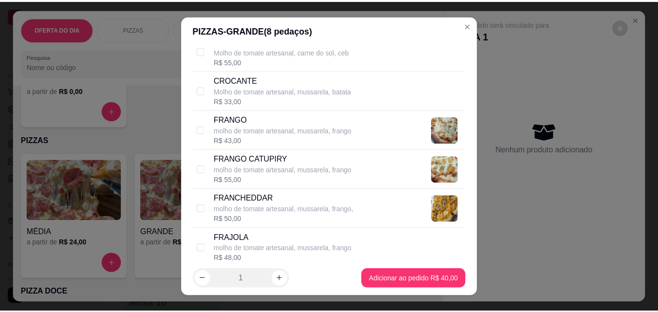
scroll to position [633, 0]
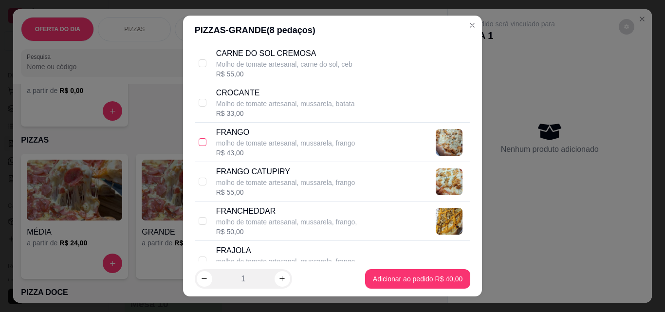
click at [199, 141] on input "checkbox" at bounding box center [203, 142] width 8 height 8
checkbox input "true"
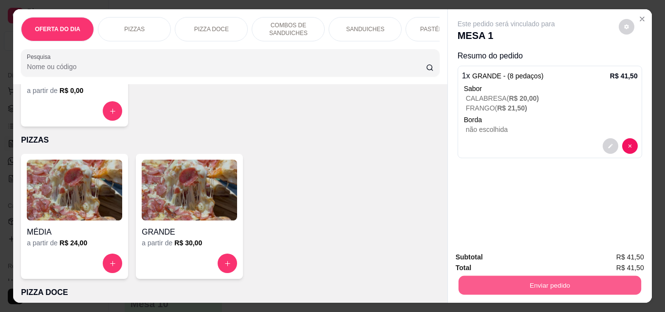
click at [590, 281] on button "Enviar pedido" at bounding box center [549, 285] width 183 height 19
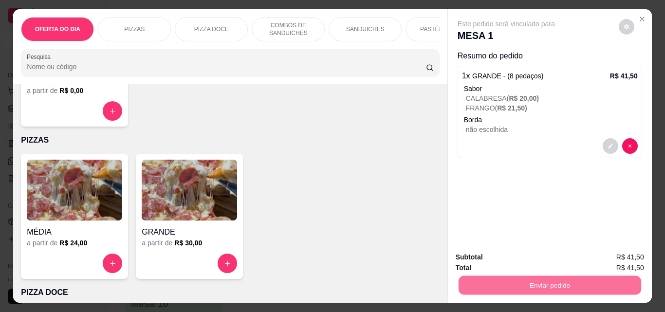
click at [546, 256] on button "Não registrar e enviar pedido" at bounding box center [517, 257] width 101 height 19
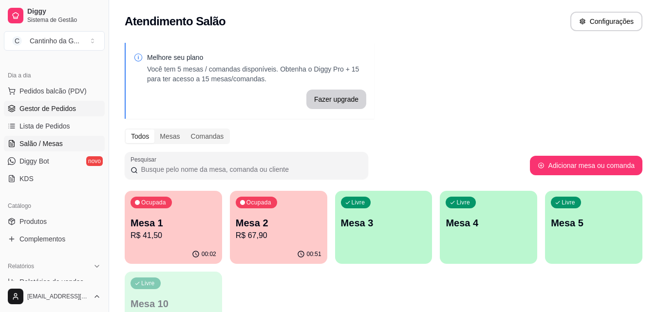
click at [49, 106] on span "Gestor de Pedidos" at bounding box center [47, 109] width 57 height 10
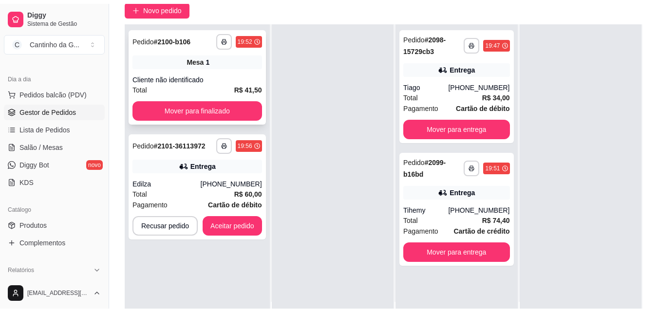
scroll to position [97, 0]
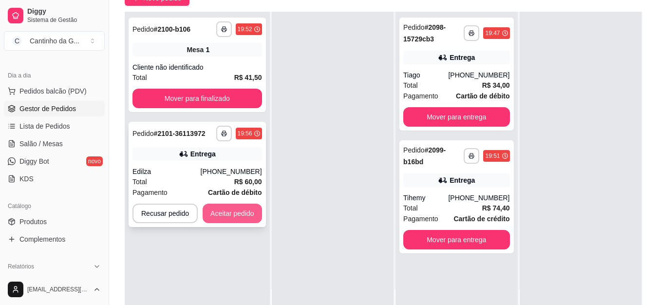
click at [216, 209] on button "Aceitar pedido" at bounding box center [232, 213] width 59 height 19
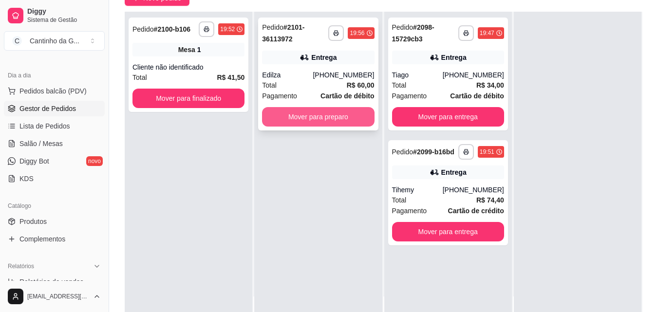
click at [309, 120] on button "Mover para preparo" at bounding box center [318, 116] width 112 height 19
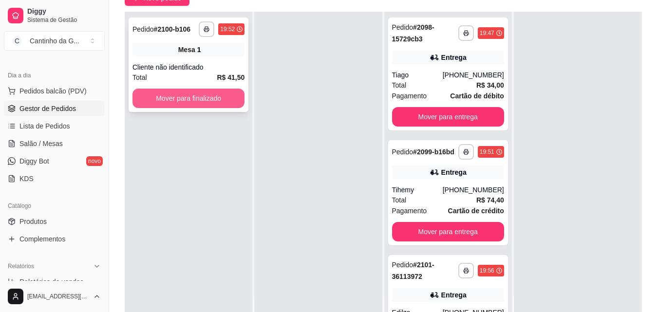
click at [191, 98] on button "Mover para finalizado" at bounding box center [189, 98] width 112 height 19
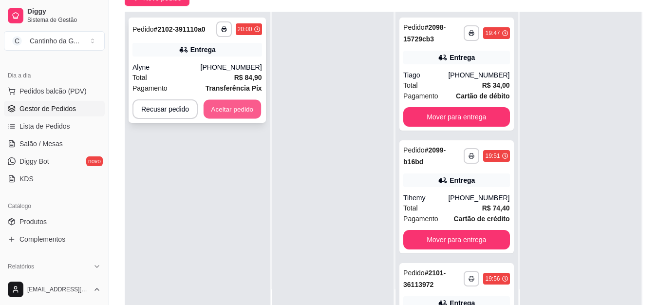
click at [224, 107] on button "Aceitar pedido" at bounding box center [232, 109] width 57 height 19
click at [243, 114] on button "Aceitar pedido" at bounding box center [232, 108] width 59 height 19
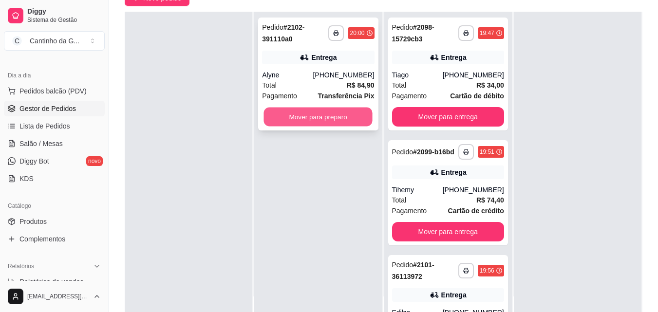
click at [290, 120] on button "Mover para preparo" at bounding box center [318, 117] width 109 height 19
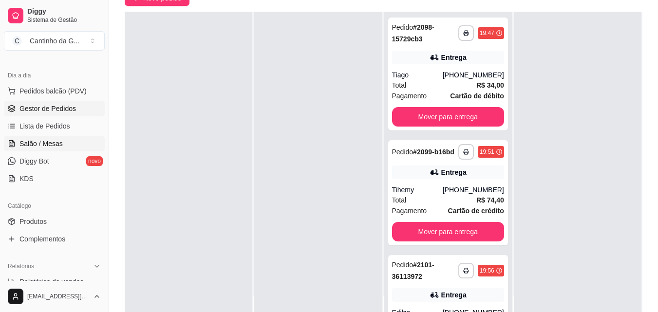
click at [45, 141] on span "Salão / Mesas" at bounding box center [40, 144] width 43 height 10
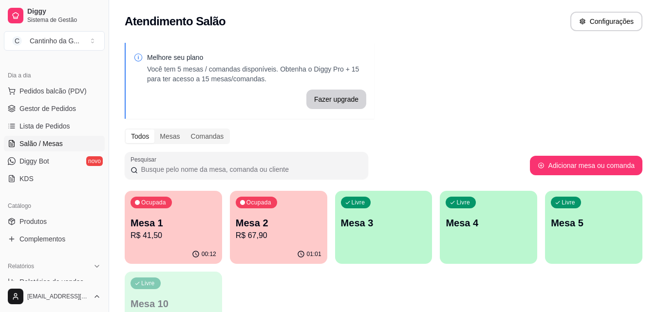
click at [298, 228] on p "Mesa 2" at bounding box center [279, 223] width 86 height 14
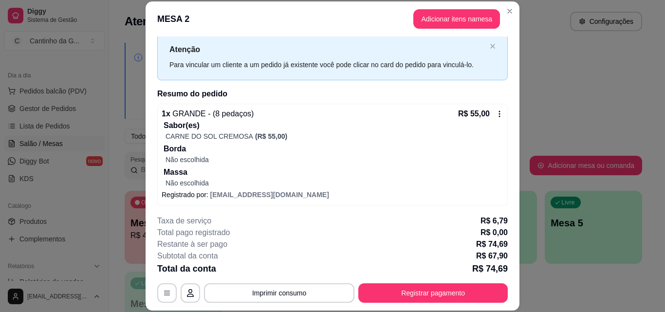
scroll to position [49, 0]
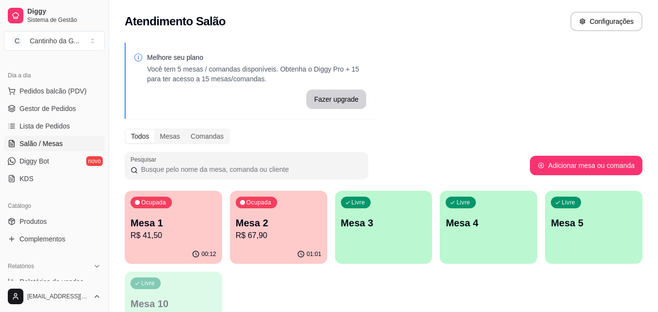
click at [161, 224] on p "Mesa 1" at bounding box center [174, 223] width 86 height 14
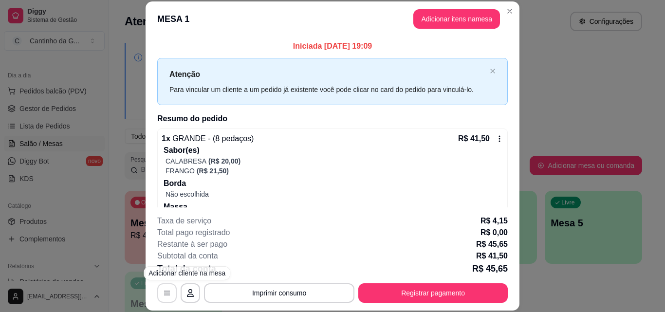
click at [165, 290] on icon "button" at bounding box center [167, 293] width 8 height 8
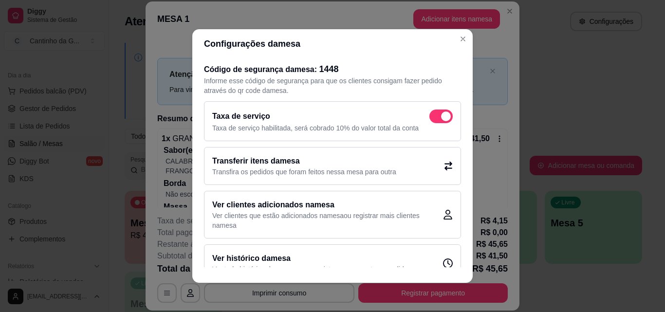
click at [418, 121] on div "Taxa de serviço" at bounding box center [332, 117] width 241 height 14
checkbox input "false"
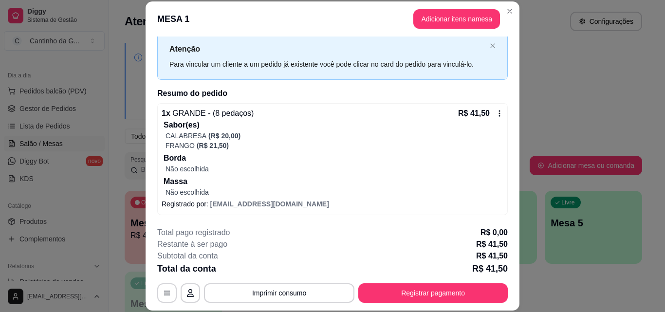
scroll to position [30, 0]
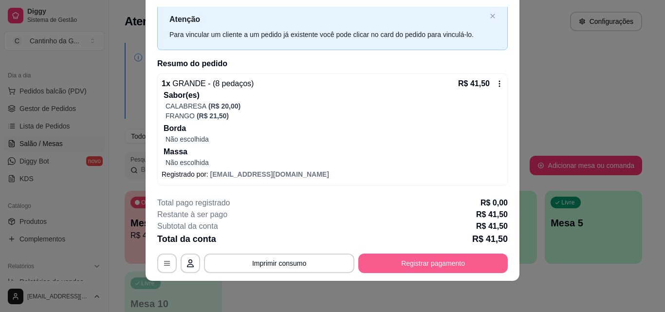
click at [421, 264] on button "Registrar pagamento" at bounding box center [434, 263] width 150 height 19
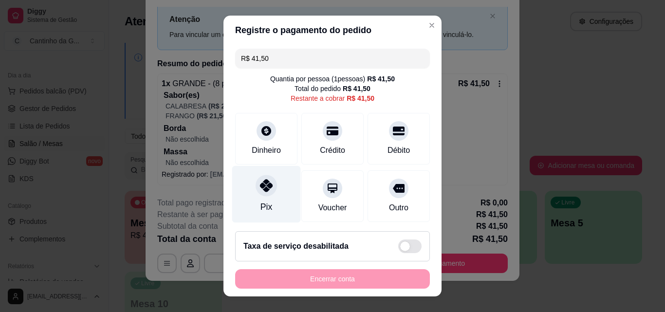
click at [266, 187] on icon at bounding box center [266, 185] width 13 height 13
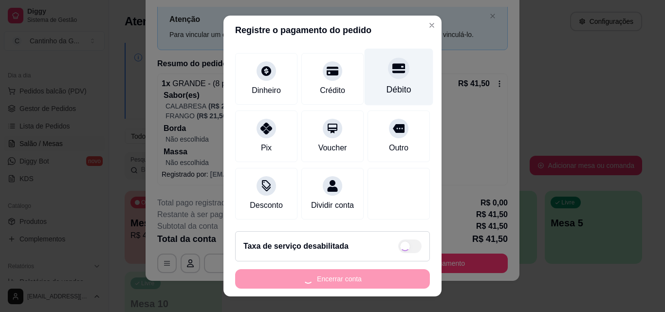
scroll to position [16, 0]
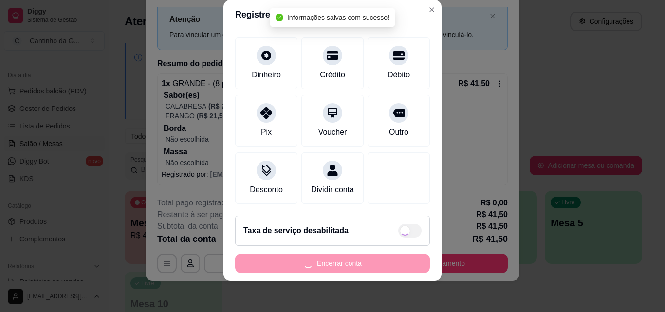
type input "R$ 0,00"
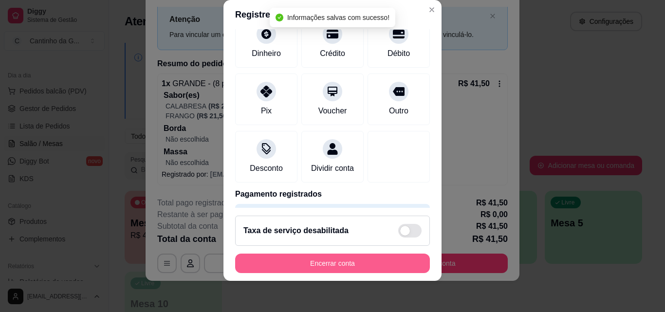
scroll to position [62, 0]
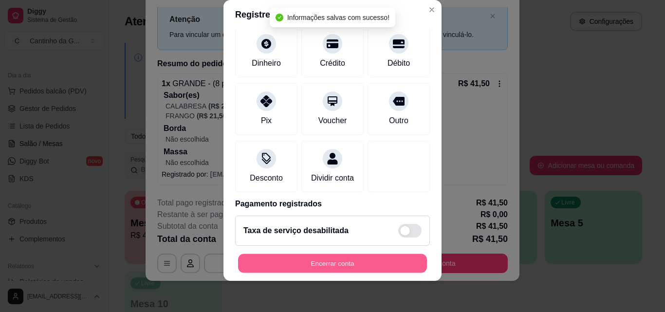
click at [333, 266] on button "Encerrar conta" at bounding box center [332, 263] width 189 height 19
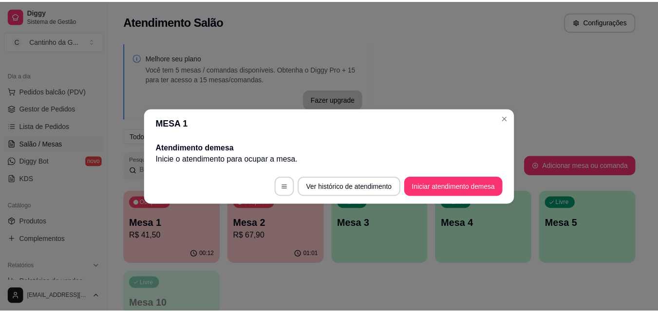
scroll to position [0, 0]
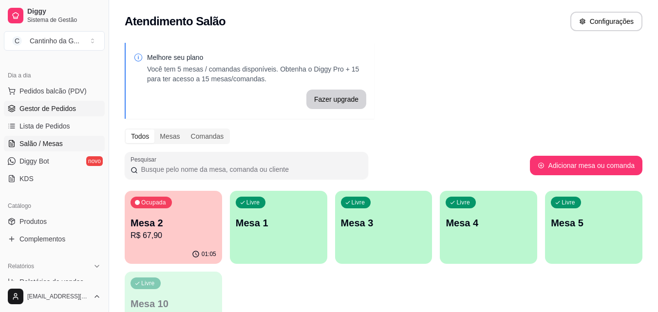
click at [63, 109] on span "Gestor de Pedidos" at bounding box center [47, 109] width 57 height 10
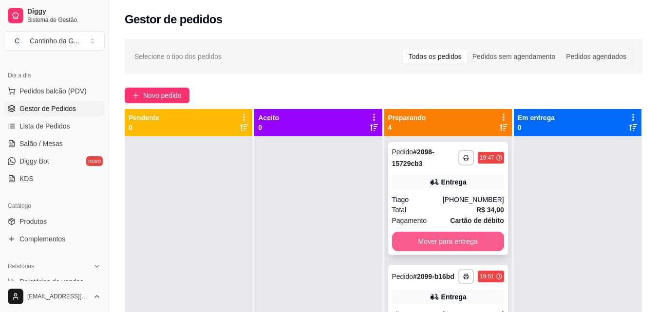
click at [474, 244] on button "Mover para entrega" at bounding box center [448, 241] width 112 height 19
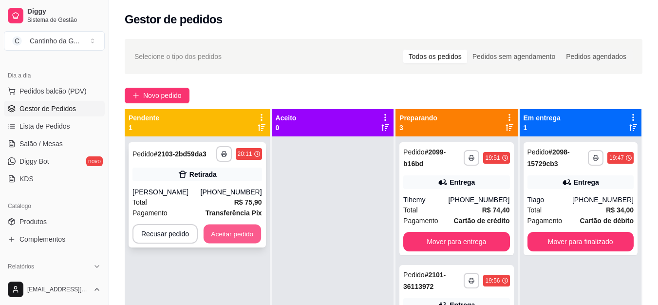
click at [246, 234] on button "Aceitar pedido" at bounding box center [232, 234] width 57 height 19
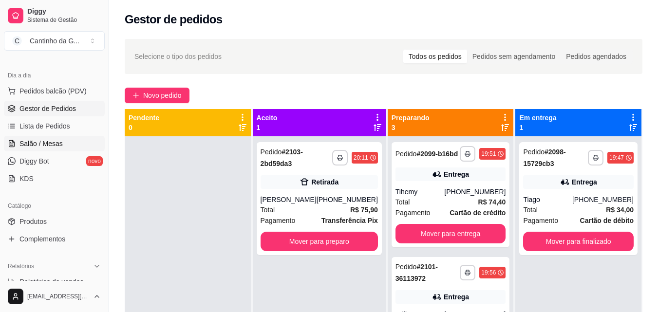
click at [42, 141] on span "Salão / Mesas" at bounding box center [40, 144] width 43 height 10
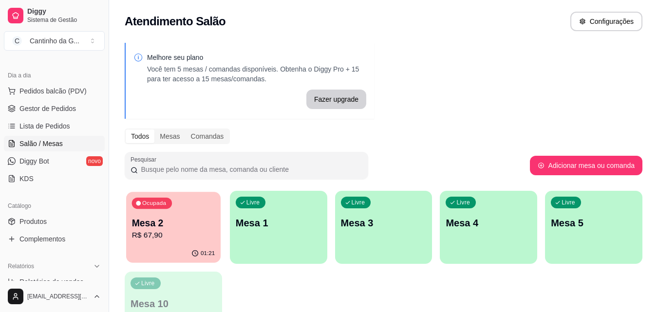
click at [168, 230] on p "R$ 67,90" at bounding box center [173, 235] width 83 height 11
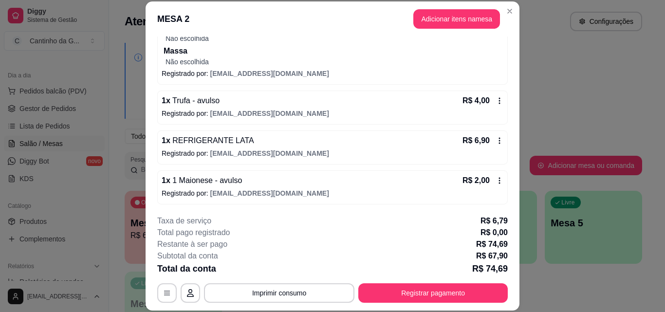
scroll to position [147, 0]
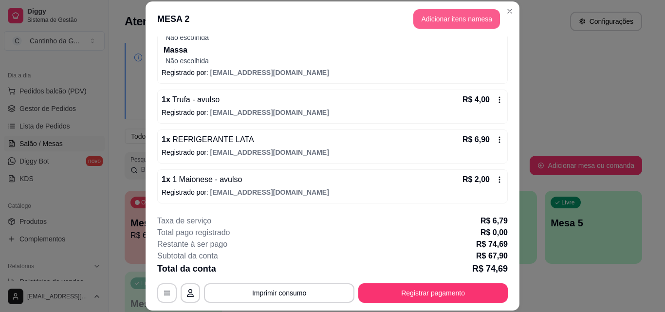
click at [442, 19] on button "Adicionar itens na mesa" at bounding box center [457, 18] width 87 height 19
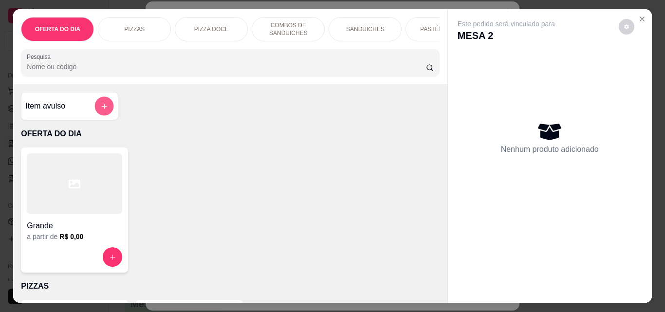
click at [102, 109] on icon "add-separate-item" at bounding box center [104, 106] width 5 height 5
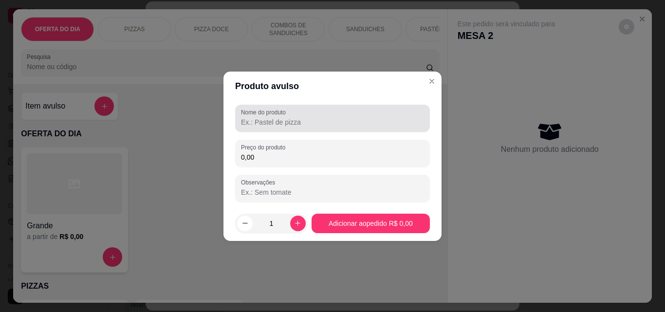
click at [280, 127] on input "Nome do produto" at bounding box center [332, 122] width 183 height 10
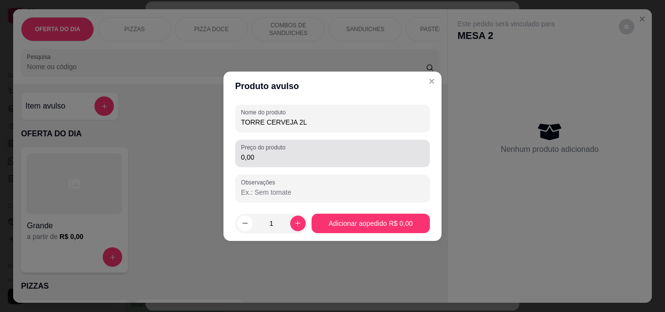
type input "TORRE CERVEJA 2L"
click at [272, 160] on input "0,00" at bounding box center [332, 157] width 183 height 10
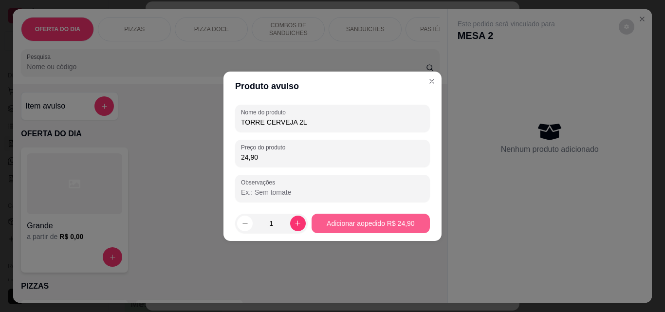
type input "24,90"
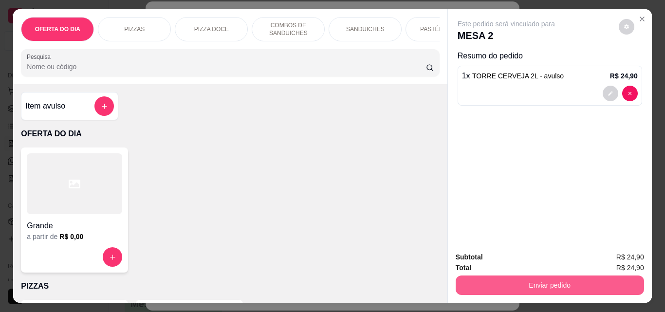
click at [562, 284] on button "Enviar pedido" at bounding box center [550, 285] width 189 height 19
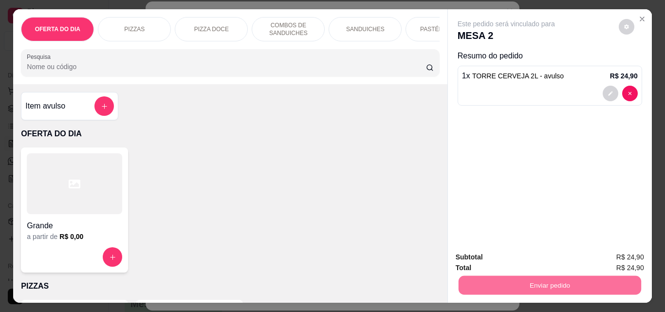
click at [527, 257] on button "Não registrar e enviar pedido" at bounding box center [517, 257] width 101 height 19
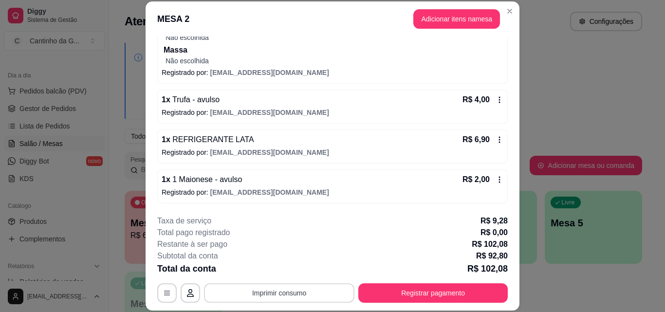
click at [256, 293] on button "Imprimir consumo" at bounding box center [279, 293] width 151 height 19
click at [267, 270] on button "IMPRESSORA" at bounding box center [279, 271] width 71 height 16
click at [496, 100] on icon at bounding box center [500, 100] width 8 height 8
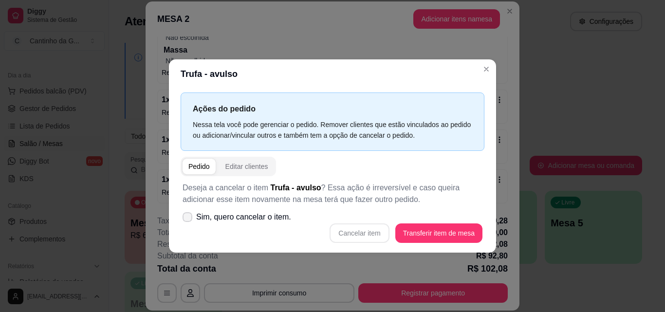
click at [184, 219] on icon at bounding box center [188, 217] width 8 height 6
click at [184, 219] on input "Sim, quero cancelar o item." at bounding box center [185, 222] width 6 height 6
checkbox input "true"
click at [360, 232] on button "Cancelar item" at bounding box center [360, 233] width 58 height 19
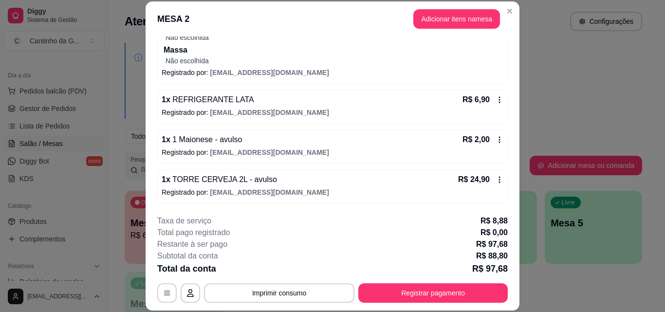
click at [484, 179] on div "R$ 24,90" at bounding box center [480, 180] width 45 height 12
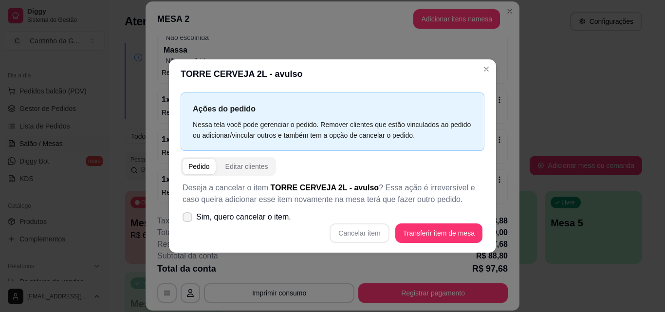
click at [192, 215] on span at bounding box center [188, 217] width 10 height 10
click at [189, 219] on input "Sim, quero cancelar o item." at bounding box center [185, 222] width 6 height 6
checkbox input "true"
click at [359, 233] on button "Cancelar item" at bounding box center [359, 233] width 59 height 19
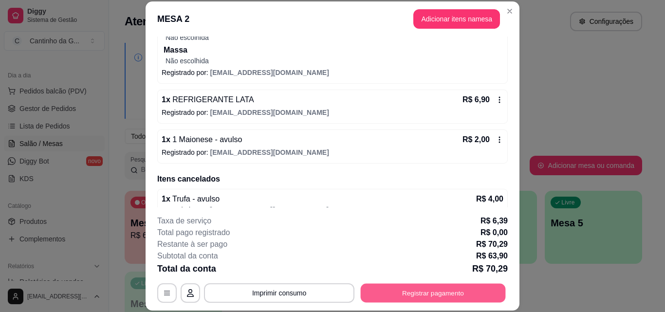
click at [414, 293] on button "Registrar pagamento" at bounding box center [433, 293] width 145 height 19
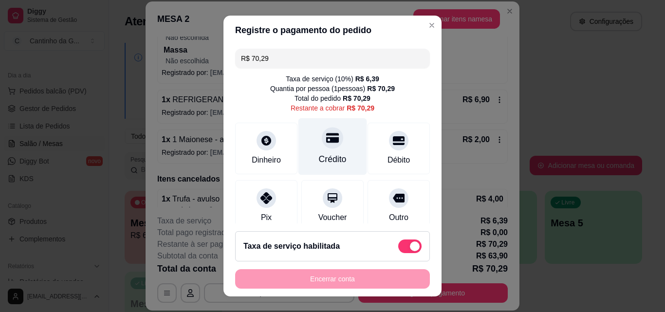
click at [339, 146] on div "Crédito" at bounding box center [333, 146] width 69 height 57
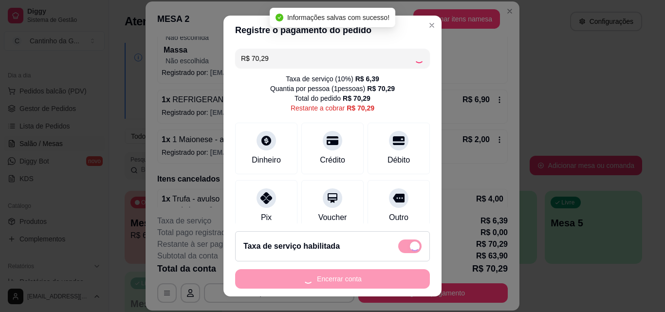
type input "R$ 0,00"
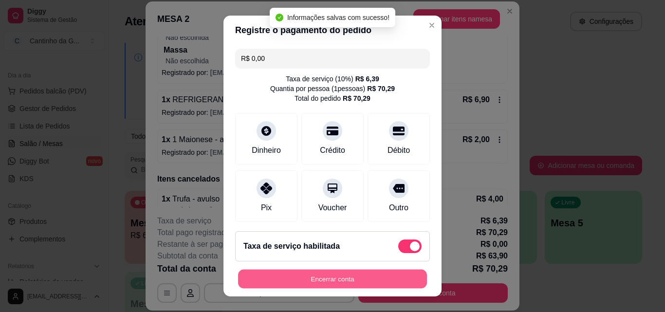
click at [340, 280] on button "Encerrar conta" at bounding box center [332, 279] width 189 height 19
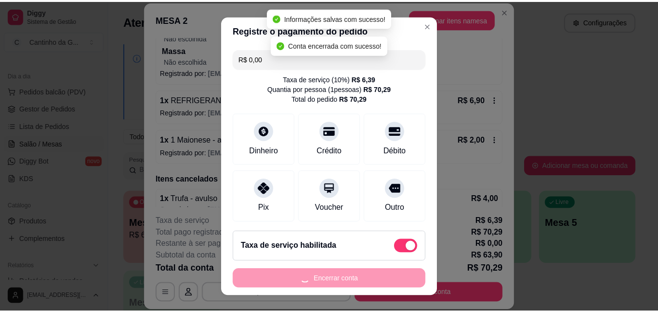
scroll to position [0, 0]
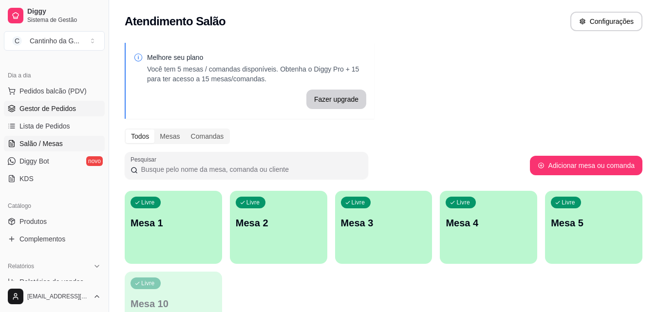
click at [75, 110] on link "Gestor de Pedidos" at bounding box center [54, 109] width 101 height 16
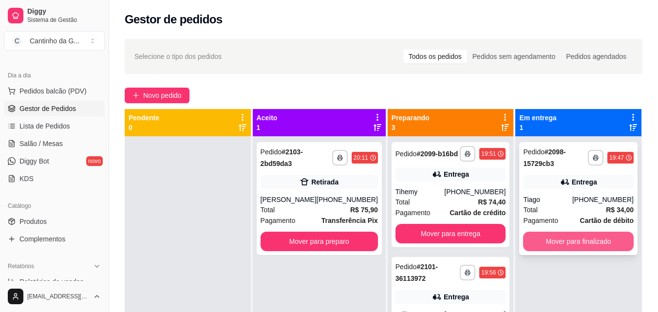
click at [581, 246] on button "Mover para finalizado" at bounding box center [578, 241] width 111 height 19
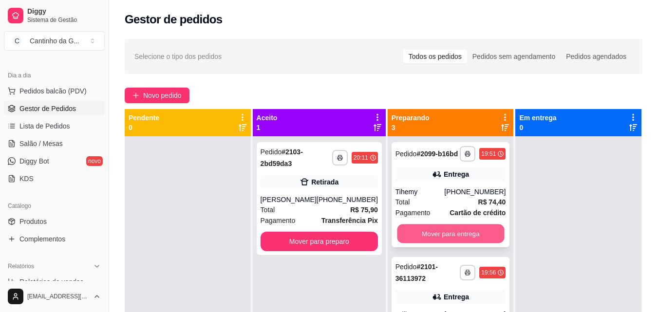
click at [454, 239] on button "Mover para entrega" at bounding box center [450, 234] width 107 height 19
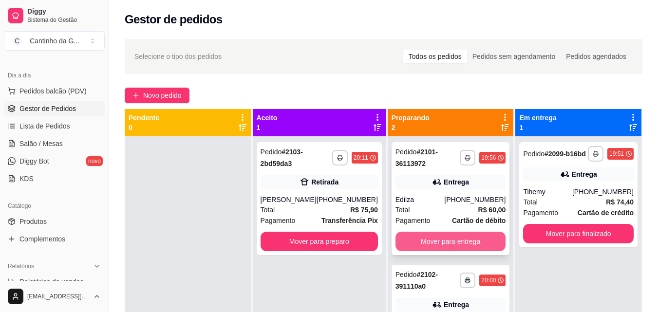
click at [454, 238] on button "Mover para entrega" at bounding box center [451, 241] width 111 height 19
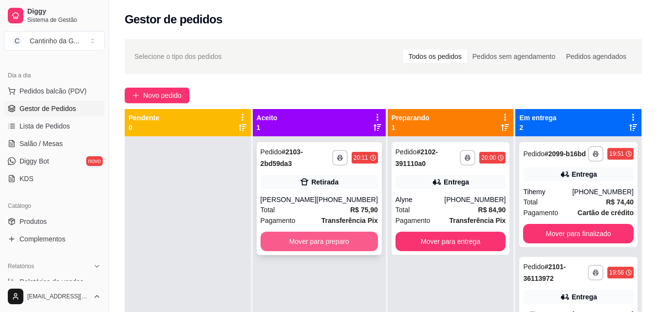
click at [333, 251] on button "Mover para preparo" at bounding box center [319, 241] width 117 height 19
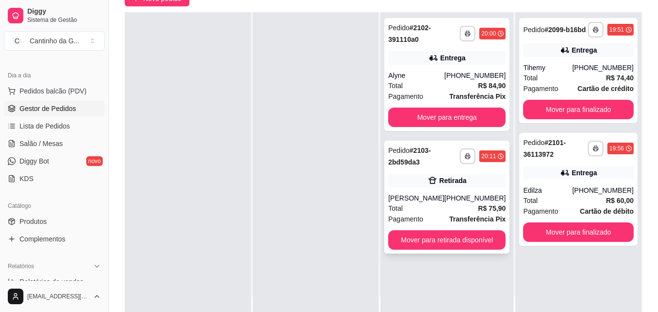
scroll to position [97, 0]
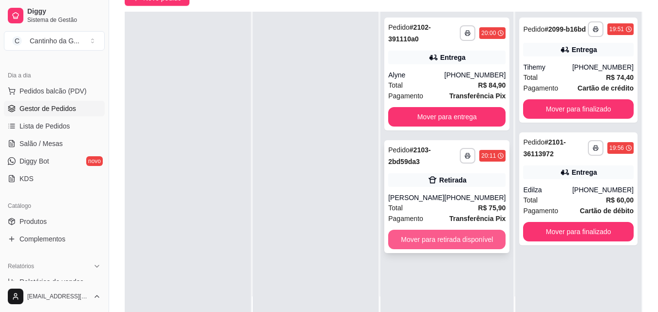
click at [454, 249] on button "Mover para retirada disponível" at bounding box center [446, 239] width 117 height 19
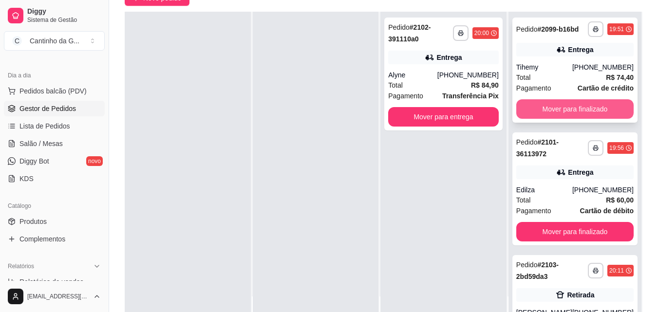
click at [588, 118] on button "Mover para finalizado" at bounding box center [574, 108] width 117 height 19
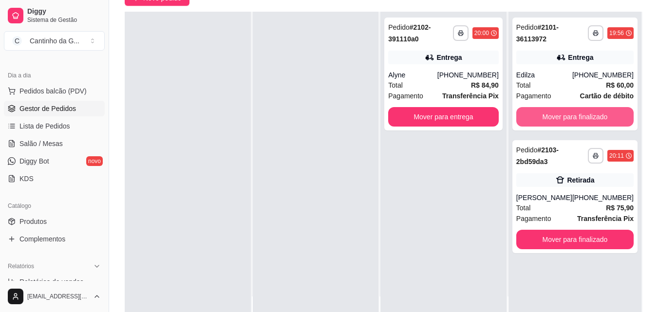
click at [588, 118] on button "Mover para finalizado" at bounding box center [574, 116] width 117 height 19
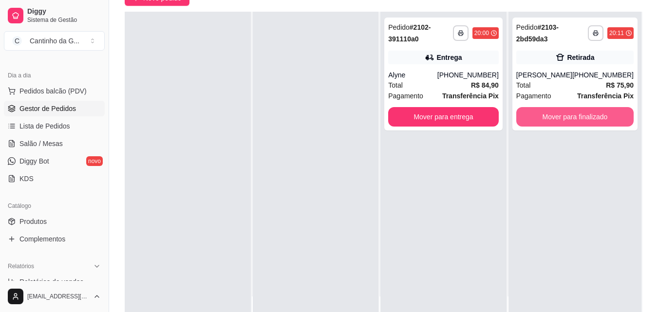
click at [588, 118] on button "Mover para finalizado" at bounding box center [574, 116] width 117 height 19
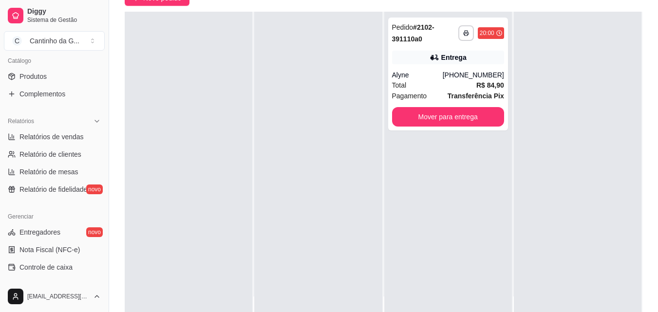
scroll to position [244, 0]
click at [83, 136] on link "Relatórios de vendas" at bounding box center [54, 136] width 101 height 16
select select "ALL"
select select "0"
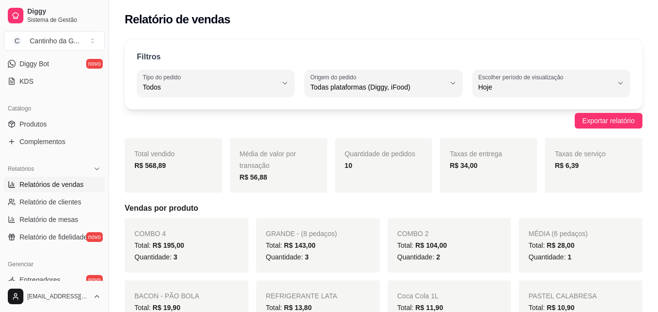
scroll to position [97, 0]
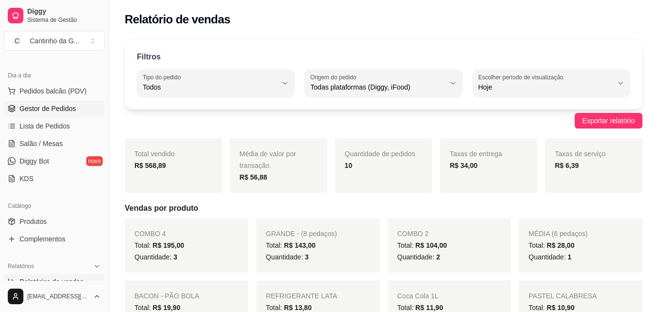
click at [69, 108] on span "Gestor de Pedidos" at bounding box center [47, 109] width 57 height 10
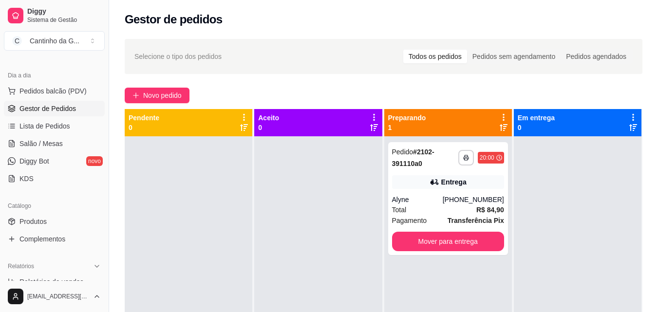
click at [399, 88] on div "Novo pedido" at bounding box center [384, 96] width 518 height 16
click at [59, 144] on span "Salão / Mesas" at bounding box center [40, 144] width 43 height 10
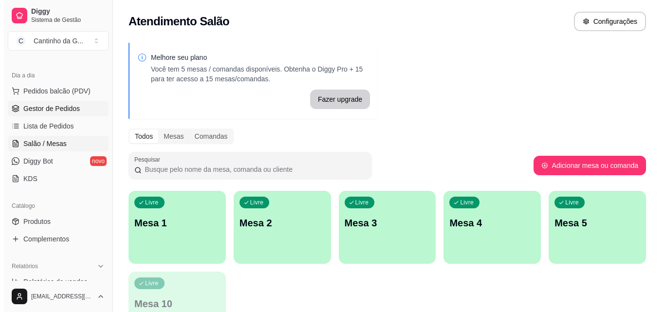
scroll to position [49, 0]
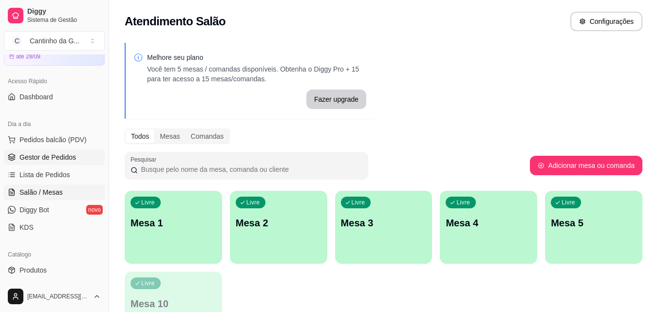
click at [81, 155] on link "Gestor de Pedidos" at bounding box center [54, 158] width 101 height 16
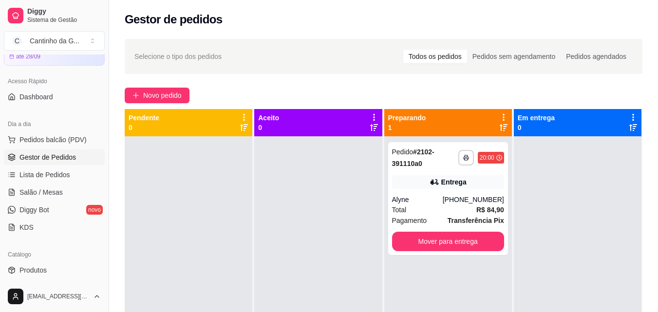
click at [395, 83] on div "**********" at bounding box center [383, 233] width 549 height 400
click at [62, 190] on link "Salão / Mesas" at bounding box center [54, 193] width 101 height 16
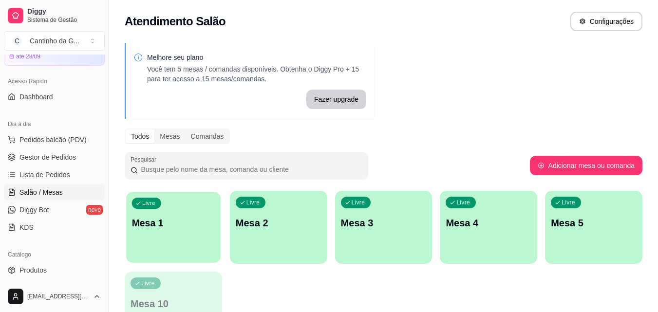
click at [180, 226] on p "Mesa 1" at bounding box center [173, 223] width 83 height 13
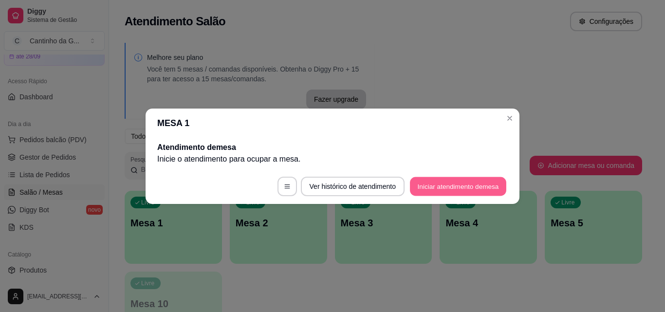
click at [482, 179] on button "Iniciar atendimento de mesa" at bounding box center [458, 186] width 96 height 19
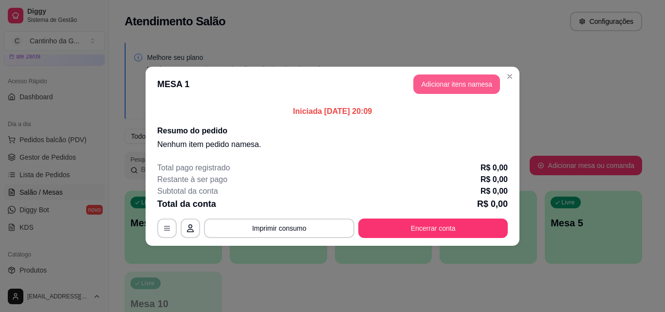
click at [475, 88] on button "Adicionar itens na mesa" at bounding box center [457, 84] width 87 height 19
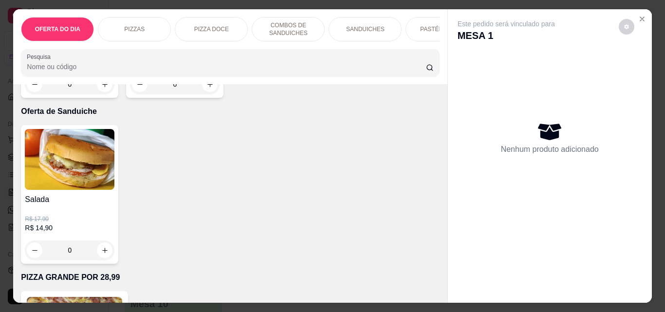
scroll to position [2436, 0]
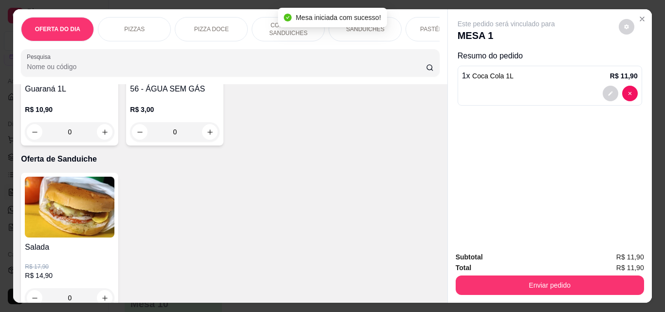
type input "2"
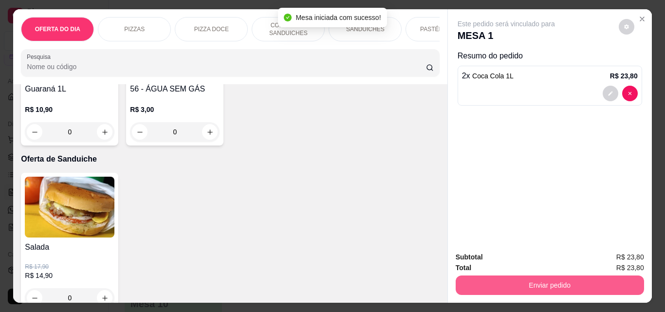
click at [554, 288] on button "Enviar pedido" at bounding box center [550, 285] width 189 height 19
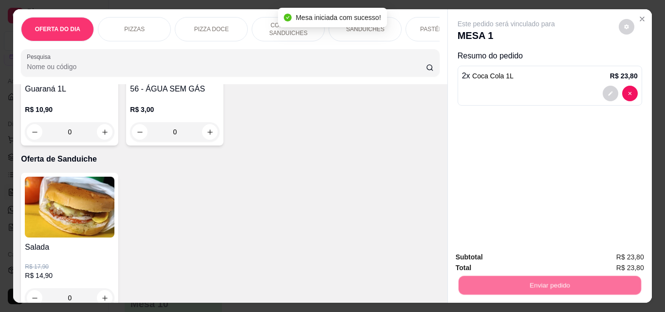
click at [546, 255] on button "Não registrar e enviar pedido" at bounding box center [518, 257] width 98 height 18
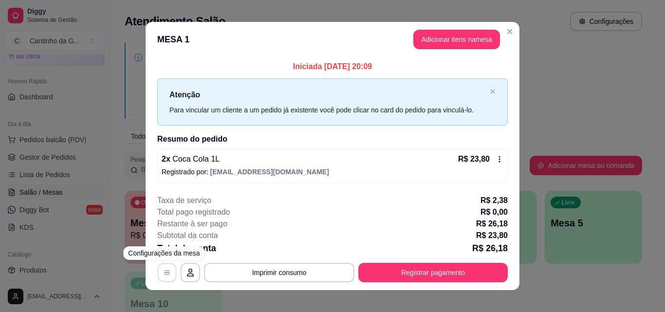
click at [166, 274] on icon "button" at bounding box center [167, 273] width 8 height 8
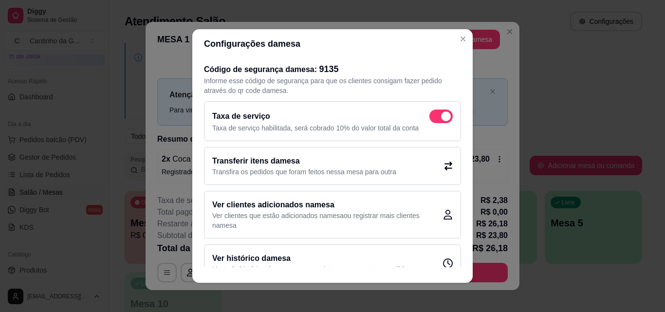
click at [430, 115] on span at bounding box center [441, 117] width 23 height 14
click at [429, 118] on input "checkbox" at bounding box center [432, 121] width 6 height 6
checkbox input "false"
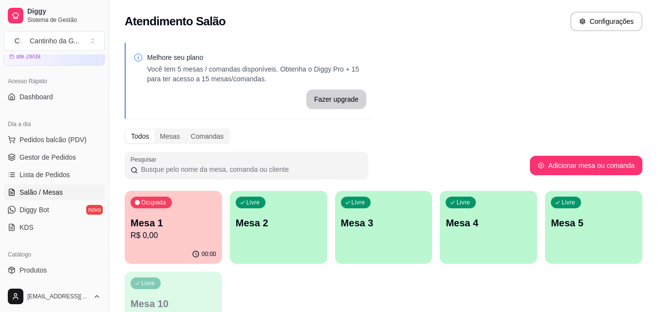
click at [509, 83] on div "Melhore seu plano Você tem 5 mesas / comandas disponíveis. Obtenha o Diggy Pro …" at bounding box center [383, 197] width 549 height 320
click at [169, 238] on p "R$ 0,00" at bounding box center [174, 236] width 86 height 12
click at [188, 225] on p "Mesa 1" at bounding box center [174, 223] width 86 height 14
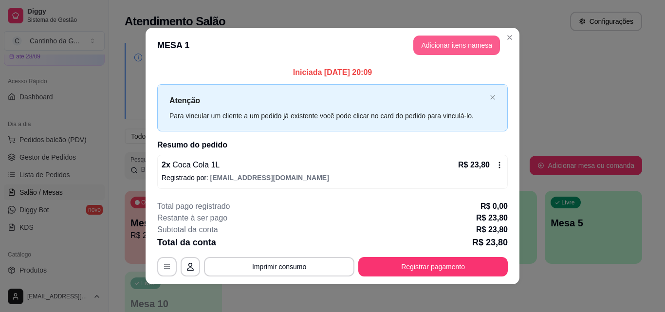
click at [440, 41] on button "Adicionar itens na mesa" at bounding box center [457, 45] width 87 height 19
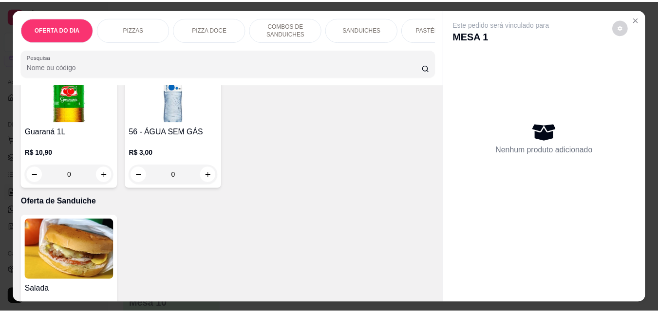
scroll to position [2387, 0]
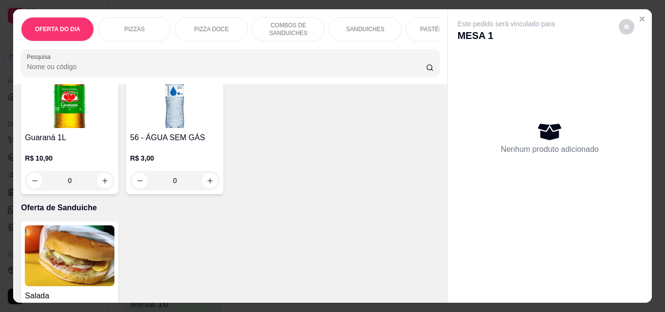
click at [313, 46] on icon "increase-product-quantity" at bounding box center [315, 41] width 7 height 7
type input "1"
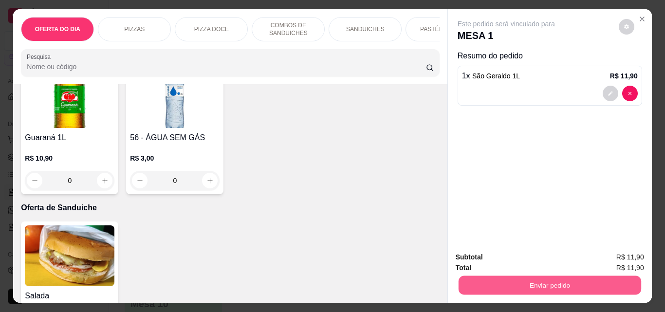
click at [566, 281] on button "Enviar pedido" at bounding box center [549, 285] width 183 height 19
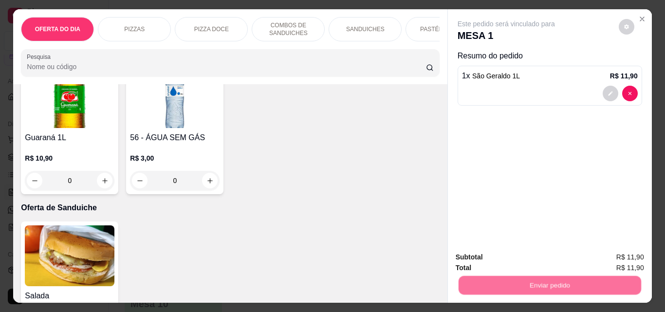
click at [523, 255] on button "Não registrar e enviar pedido" at bounding box center [517, 257] width 101 height 19
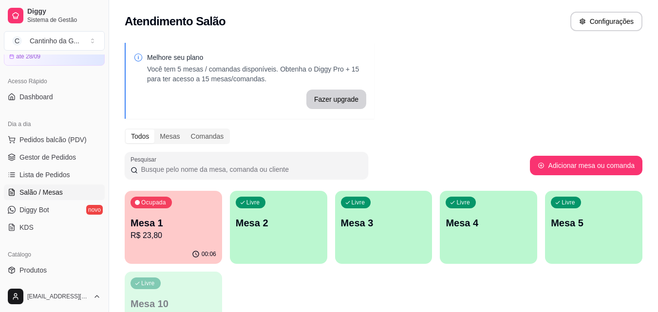
click at [522, 92] on div "Melhore seu plano Você tem 5 mesas / comandas disponíveis. Obtenha o Diggy Pro …" at bounding box center [383, 197] width 549 height 320
click at [434, 79] on div "Melhore seu plano Você tem 5 mesas / comandas disponíveis. Obtenha o Diggy Pro …" at bounding box center [383, 197] width 549 height 320
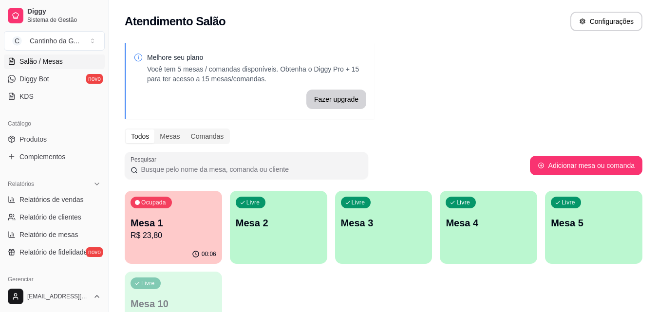
scroll to position [244, 0]
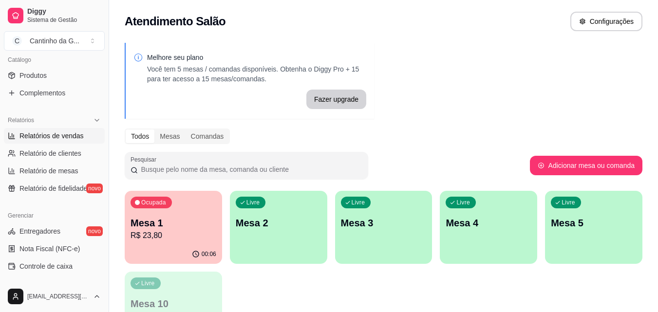
click at [81, 138] on span "Relatórios de vendas" at bounding box center [51, 136] width 64 height 10
select select "ALL"
select select "0"
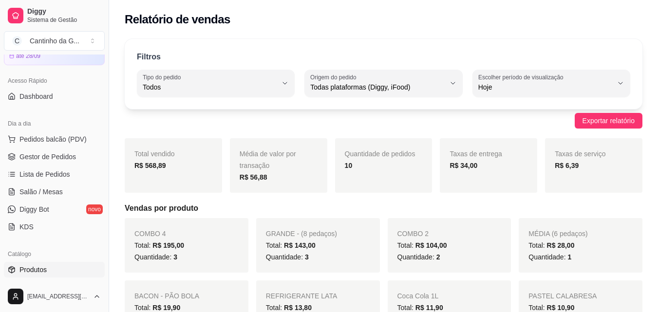
scroll to position [49, 0]
click at [73, 159] on span "Gestor de Pedidos" at bounding box center [47, 157] width 57 height 10
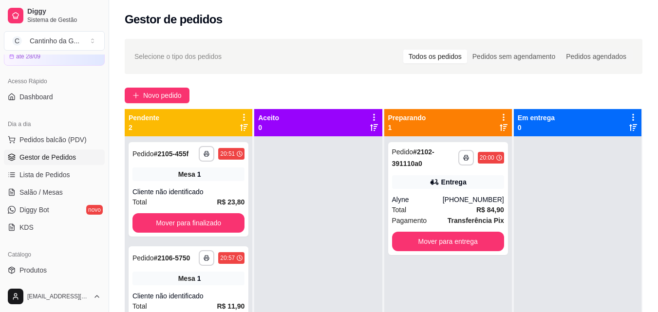
scroll to position [27, 0]
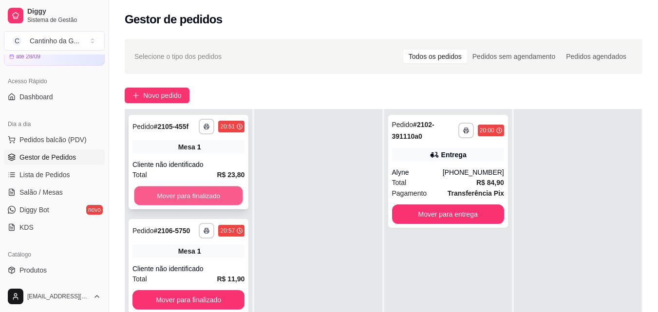
click at [226, 198] on button "Mover para finalizado" at bounding box center [188, 196] width 109 height 19
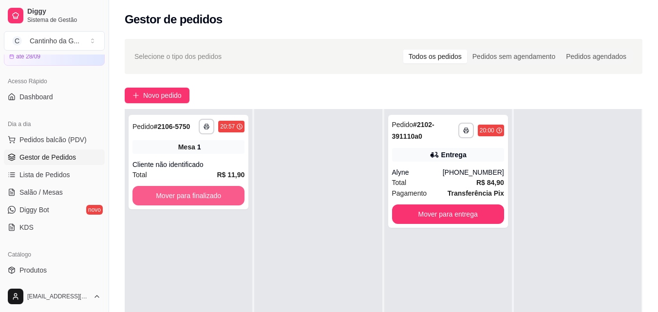
click at [226, 195] on button "Mover para finalizado" at bounding box center [189, 195] width 112 height 19
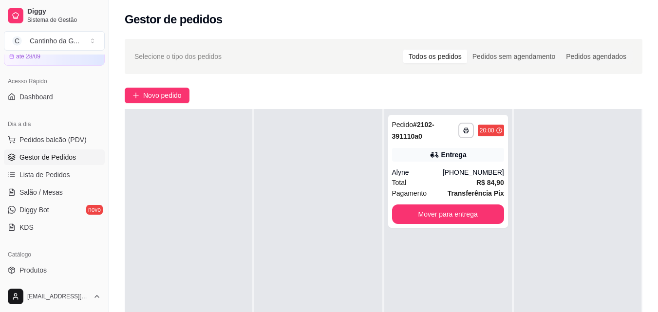
click at [277, 88] on div "Novo pedido" at bounding box center [384, 96] width 518 height 16
click at [339, 89] on div "Novo pedido" at bounding box center [384, 96] width 518 height 16
click at [469, 214] on button "Mover para entrega" at bounding box center [448, 214] width 112 height 19
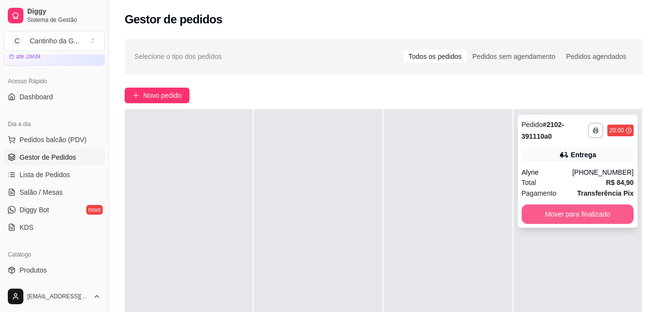
click at [599, 207] on button "Mover para finalizado" at bounding box center [578, 214] width 112 height 19
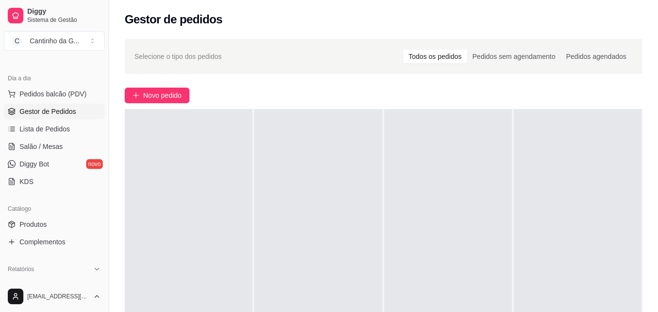
scroll to position [195, 0]
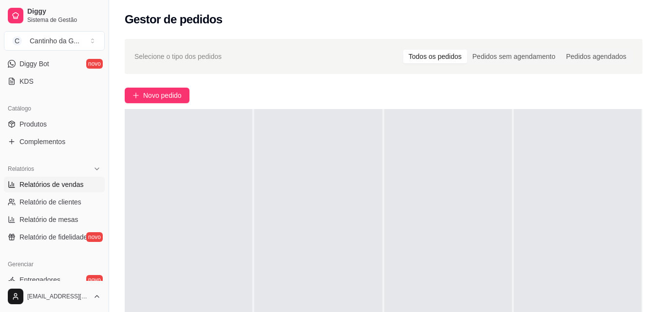
click at [76, 186] on span "Relatórios de vendas" at bounding box center [51, 185] width 64 height 10
select select "ALL"
select select "0"
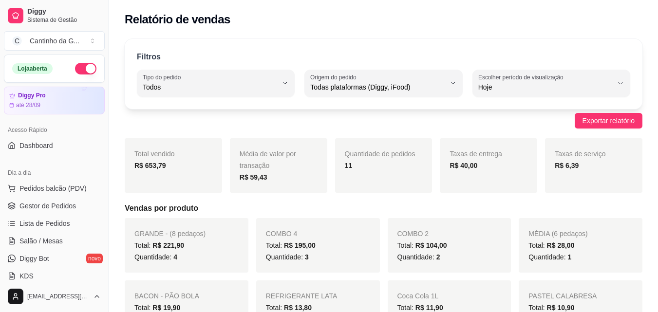
click at [66, 197] on ul "Pedidos balcão (PDV) Gestor de Pedidos Lista de Pedidos Salão / Mesas Diggy Bot…" at bounding box center [54, 232] width 101 height 103
click at [66, 205] on span "Gestor de Pedidos" at bounding box center [47, 206] width 57 height 10
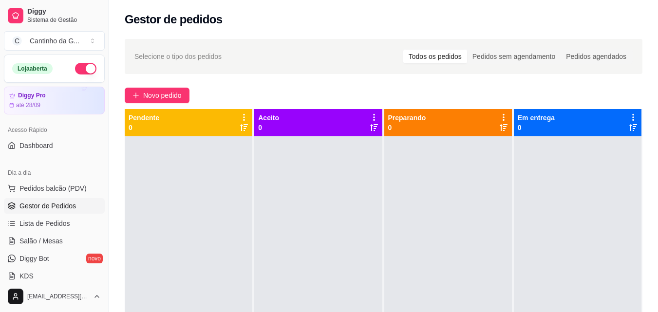
click at [353, 85] on div "Selecione o tipo dos pedidos Todos os pedidos Pedidos sem agendamento Pedidos a…" at bounding box center [383, 233] width 549 height 400
click at [62, 239] on link "Salão / Mesas" at bounding box center [54, 241] width 101 height 16
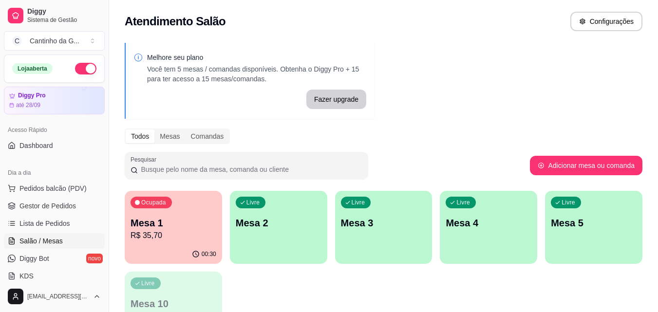
click at [186, 223] on p "Mesa 1" at bounding box center [174, 223] width 86 height 14
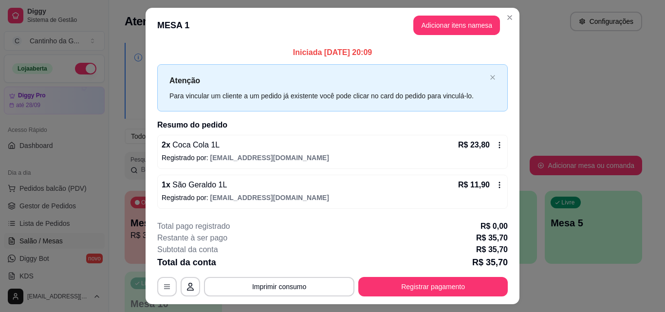
scroll to position [23, 0]
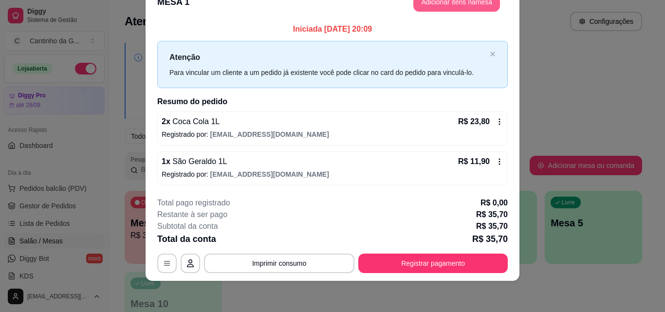
click at [472, 1] on button "Adicionar itens na mesa" at bounding box center [457, 1] width 87 height 19
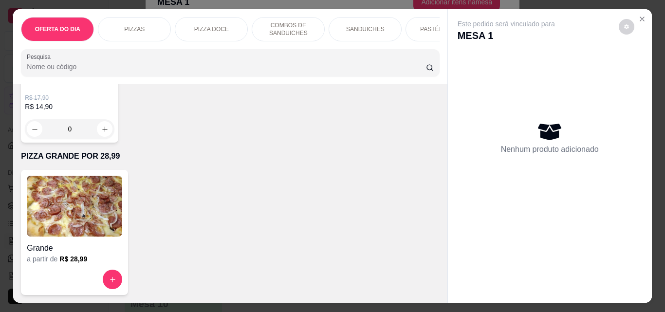
scroll to position [2465, 0]
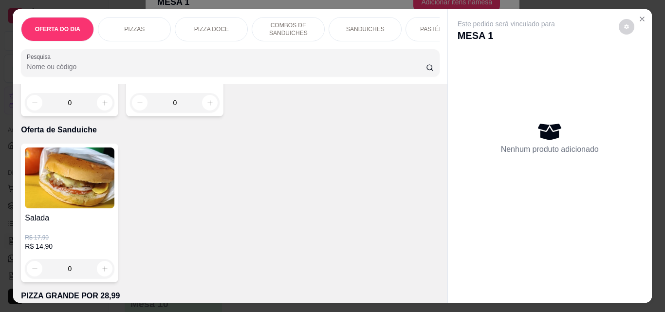
type input "1"
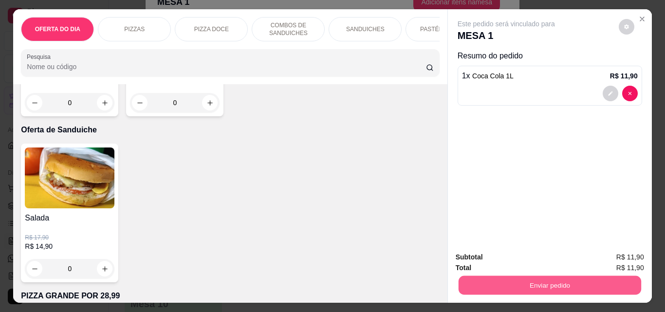
click at [536, 280] on button "Enviar pedido" at bounding box center [549, 285] width 183 height 19
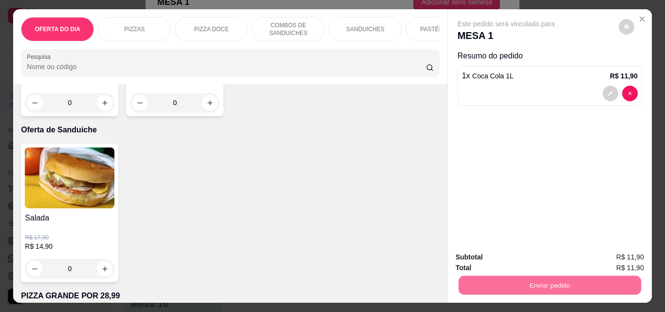
click at [532, 261] on button "Não registrar e enviar pedido" at bounding box center [517, 257] width 101 height 19
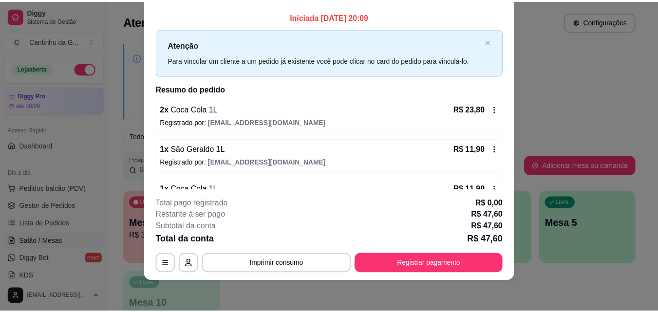
scroll to position [0, 0]
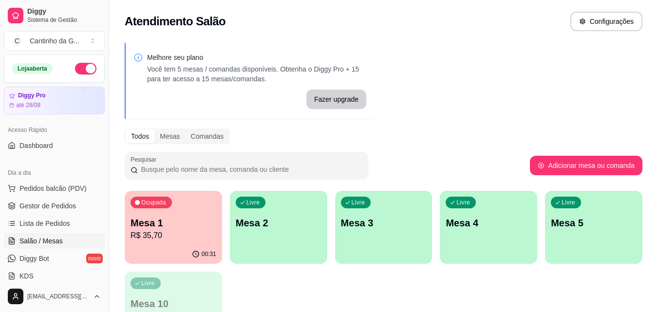
click at [471, 70] on div "Melhore seu plano Você tem 5 mesas / comandas disponíveis. Obtenha o Diggy Pro …" at bounding box center [383, 197] width 549 height 320
click at [439, 53] on div "Melhore seu plano Você tem 5 mesas / comandas disponíveis. Obtenha o Diggy Pro …" at bounding box center [383, 197] width 549 height 320
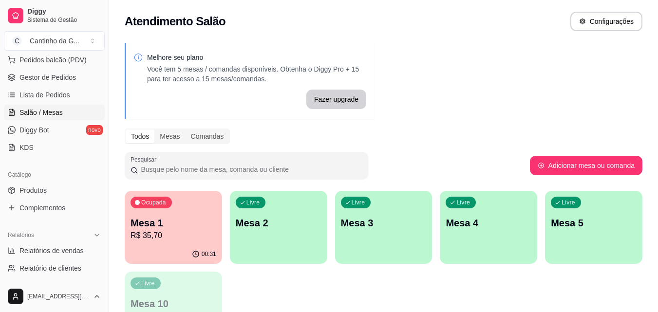
scroll to position [146, 0]
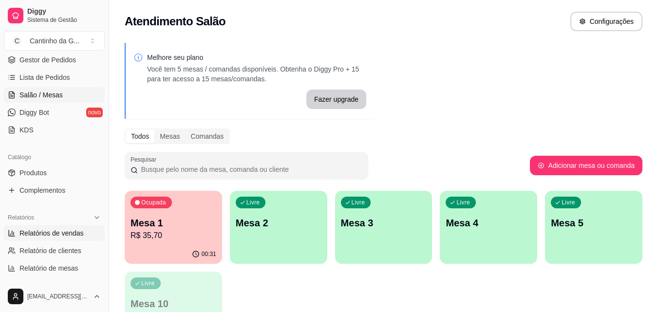
click at [88, 232] on link "Relatórios de vendas" at bounding box center [54, 234] width 101 height 16
select select "ALL"
select select "0"
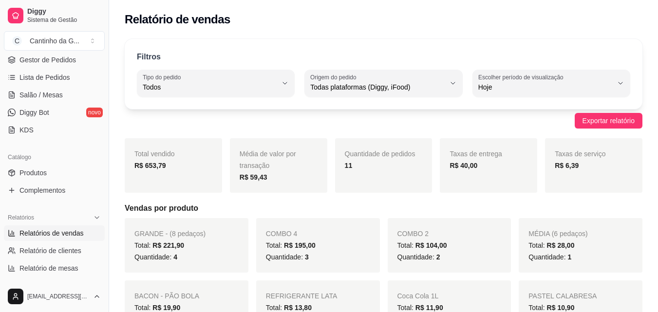
click at [367, 122] on div "Exportar relatório" at bounding box center [384, 121] width 518 height 16
click at [618, 211] on h5 "Vendas por produto" at bounding box center [384, 209] width 518 height 12
click at [487, 203] on h5 "Vendas por produto" at bounding box center [384, 209] width 518 height 12
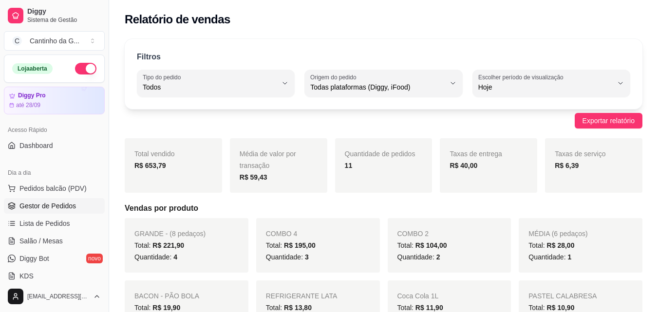
click at [86, 203] on link "Gestor de Pedidos" at bounding box center [54, 206] width 101 height 16
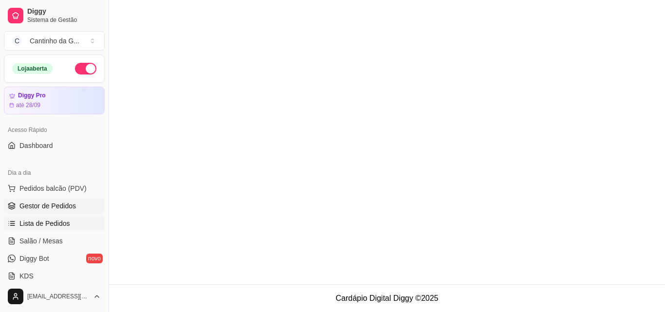
click at [74, 224] on link "Lista de Pedidos" at bounding box center [54, 224] width 101 height 16
click at [74, 239] on link "Salão / Mesas" at bounding box center [54, 241] width 101 height 16
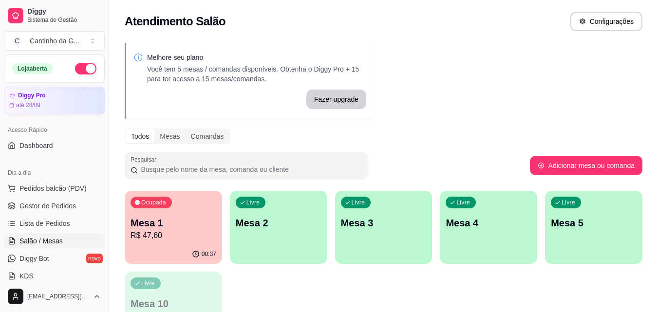
click at [204, 225] on p "Mesa 1" at bounding box center [174, 223] width 86 height 14
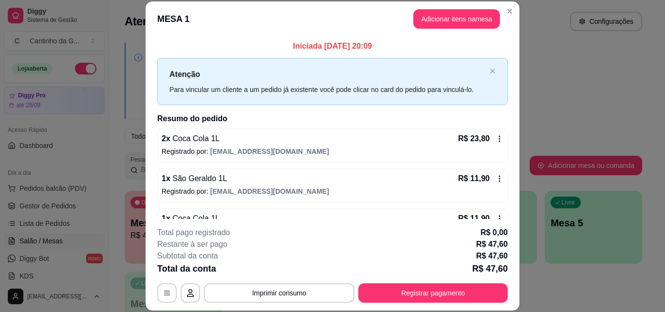
scroll to position [27, 0]
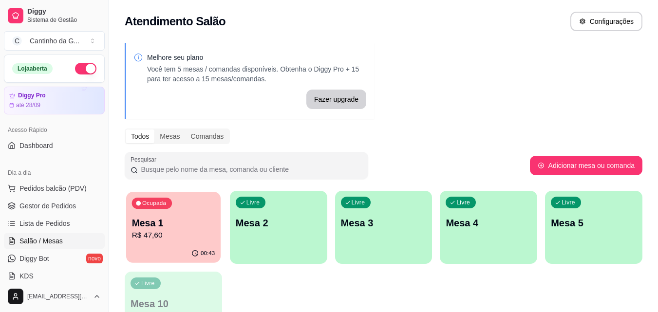
click at [179, 217] on p "Mesa 1" at bounding box center [173, 223] width 83 height 13
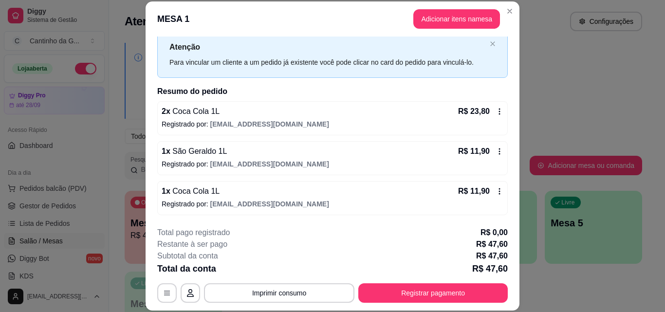
scroll to position [30, 0]
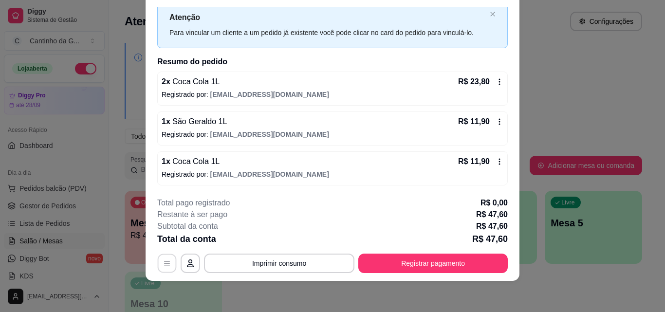
click at [164, 259] on button "button" at bounding box center [167, 263] width 19 height 19
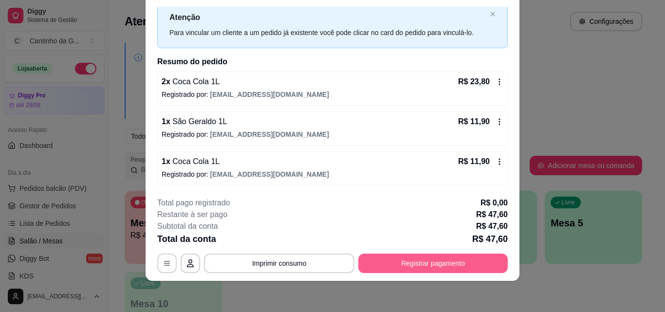
click at [412, 267] on button "Registrar pagamento" at bounding box center [434, 263] width 150 height 19
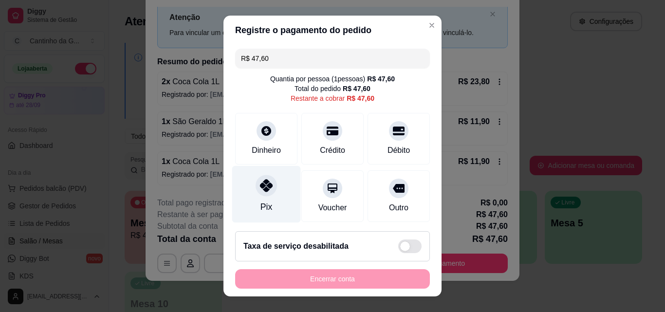
click at [261, 208] on div "Pix" at bounding box center [267, 207] width 12 height 13
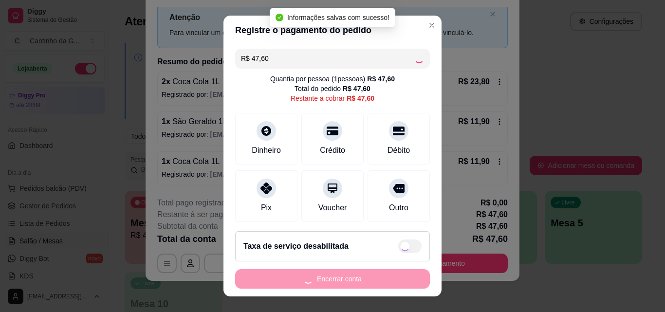
type input "R$ 0,00"
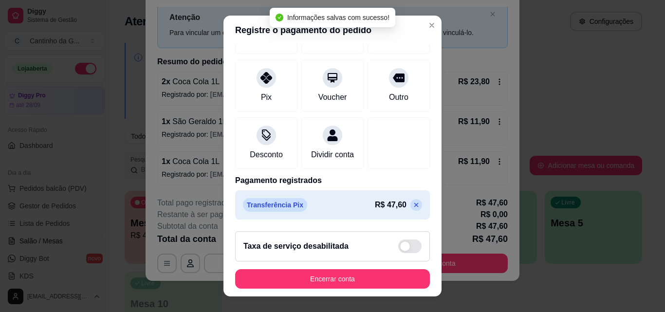
scroll to position [113, 0]
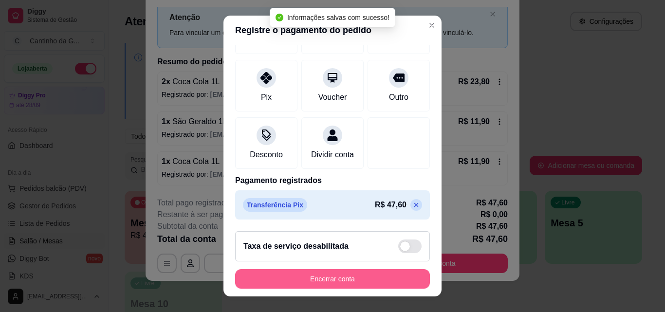
click at [312, 272] on button "Encerrar conta" at bounding box center [332, 278] width 195 height 19
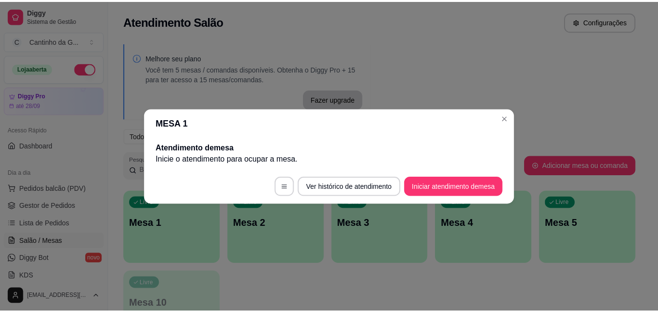
scroll to position [0, 0]
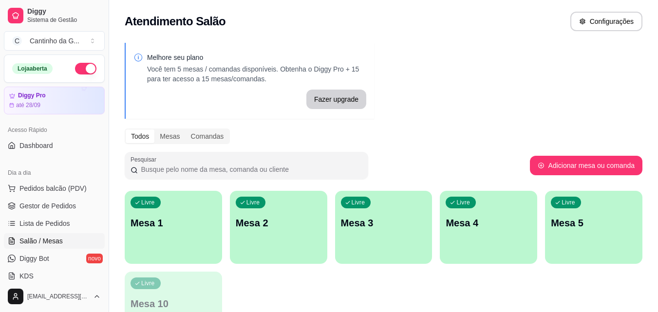
click at [80, 65] on button "button" at bounding box center [85, 69] width 21 height 12
